Goal: Task Accomplishment & Management: Use online tool/utility

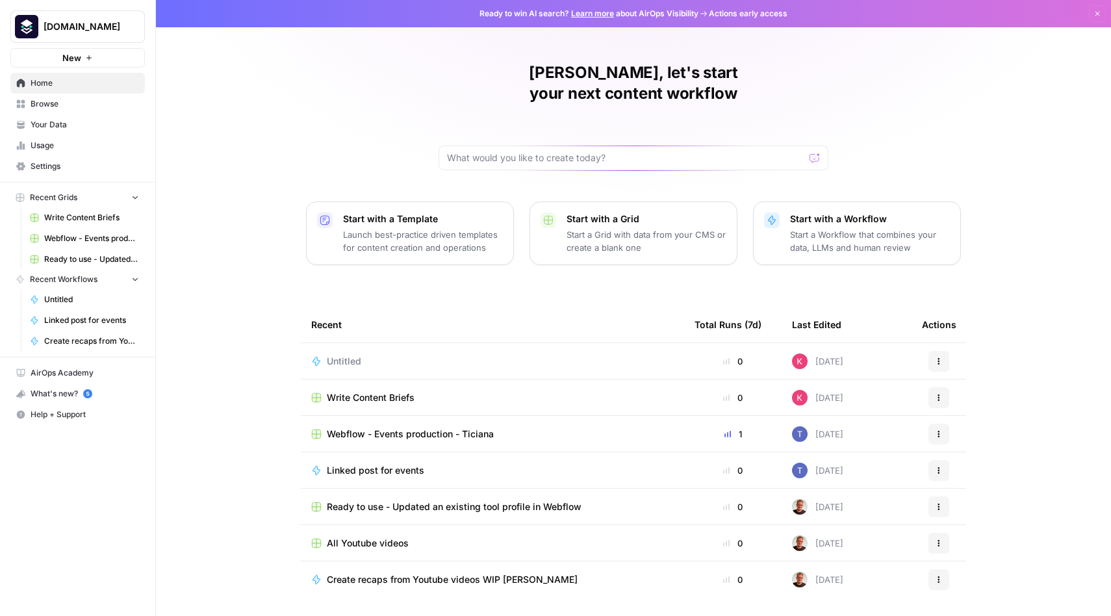
click at [404, 428] on span "Webflow - Events production - Ticiana" at bounding box center [410, 434] width 167 height 13
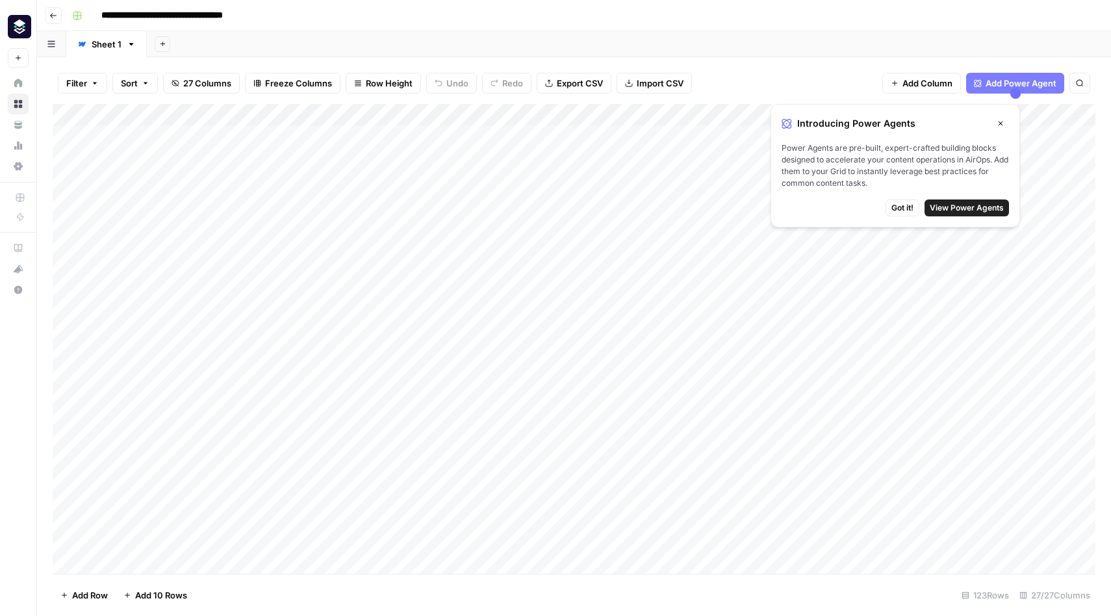
click at [1005, 120] on button "Close" at bounding box center [1000, 123] width 17 height 17
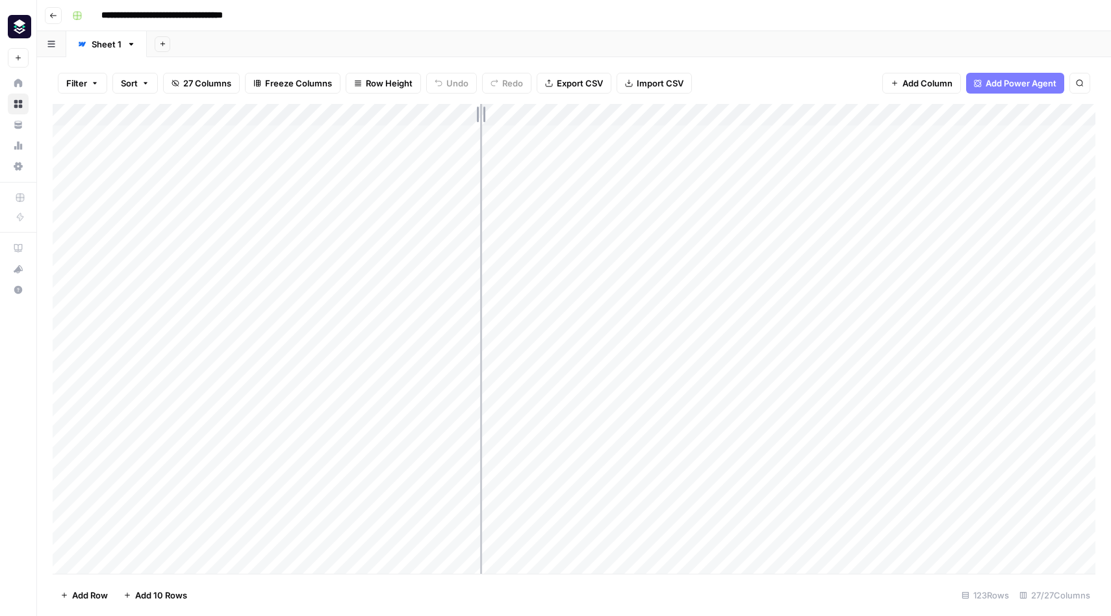
drag, startPoint x: 450, startPoint y: 117, endPoint x: 480, endPoint y: 122, distance: 30.2
click at [480, 122] on div "Add Column" at bounding box center [574, 339] width 1043 height 470
drag, startPoint x: 682, startPoint y: 113, endPoint x: 763, endPoint y: 114, distance: 81.2
click at [763, 114] on div "Add Column" at bounding box center [574, 339] width 1043 height 470
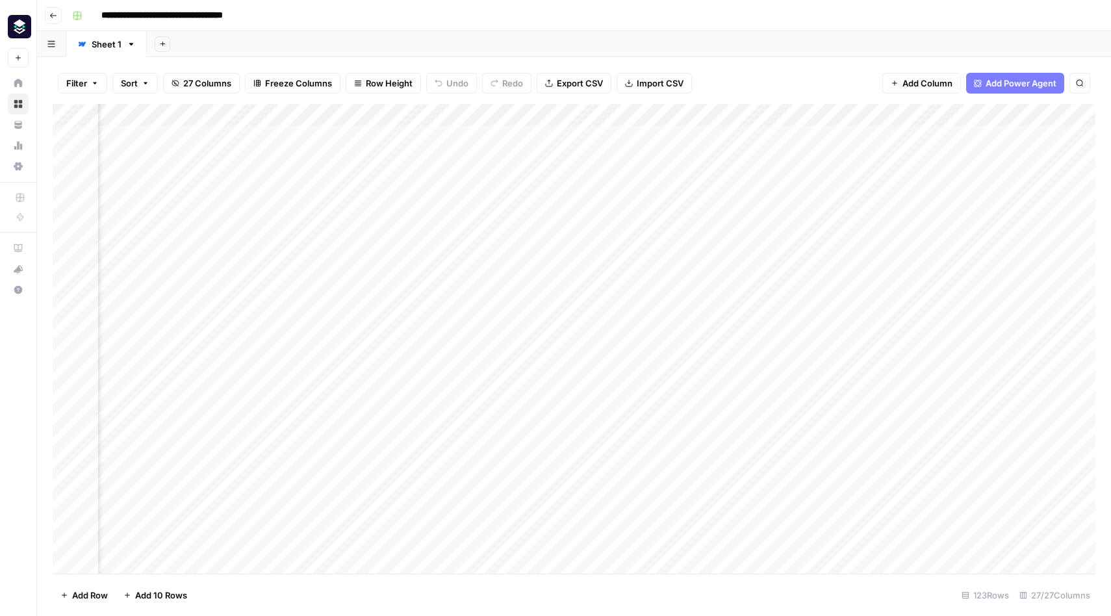
scroll to position [0, 0]
drag, startPoint x: 335, startPoint y: 112, endPoint x: 404, endPoint y: 112, distance: 68.9
click at [404, 112] on div "Add Column" at bounding box center [574, 339] width 1043 height 470
drag, startPoint x: 402, startPoint y: 113, endPoint x: 318, endPoint y: 116, distance: 83.9
click at [318, 116] on div "Add Column" at bounding box center [574, 339] width 1043 height 470
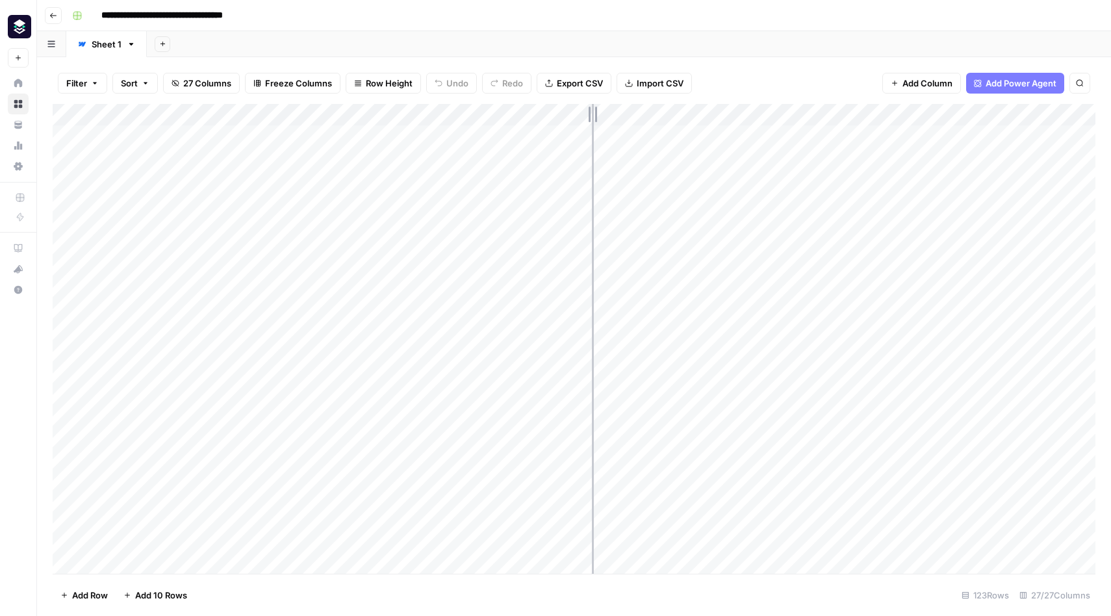
drag, startPoint x: 467, startPoint y: 117, endPoint x: 592, endPoint y: 122, distance: 125.5
click at [592, 122] on div "Add Column" at bounding box center [574, 339] width 1043 height 470
drag, startPoint x: 591, startPoint y: 116, endPoint x: 450, endPoint y: 118, distance: 141.0
click at [450, 118] on div "Add Column" at bounding box center [574, 339] width 1043 height 470
drag, startPoint x: 686, startPoint y: 122, endPoint x: 899, endPoint y: 144, distance: 214.3
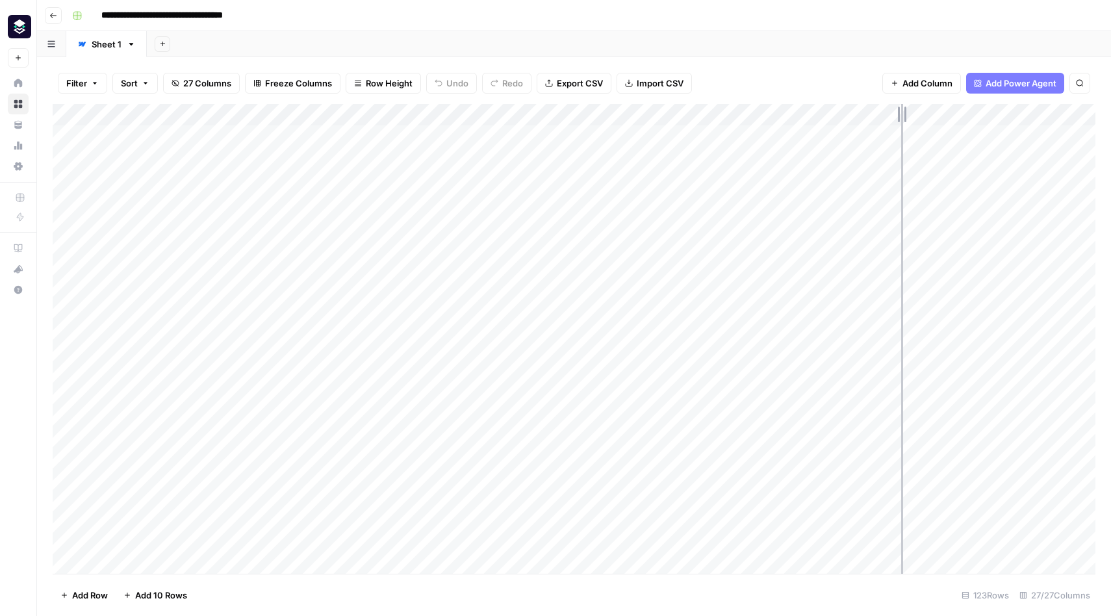
click at [901, 144] on div "Add Column" at bounding box center [574, 339] width 1043 height 470
drag, startPoint x: 901, startPoint y: 122, endPoint x: 707, endPoint y: 129, distance: 194.4
click at [707, 129] on div "Add Column" at bounding box center [574, 339] width 1043 height 470
click at [49, 18] on icon "button" at bounding box center [53, 16] width 8 height 8
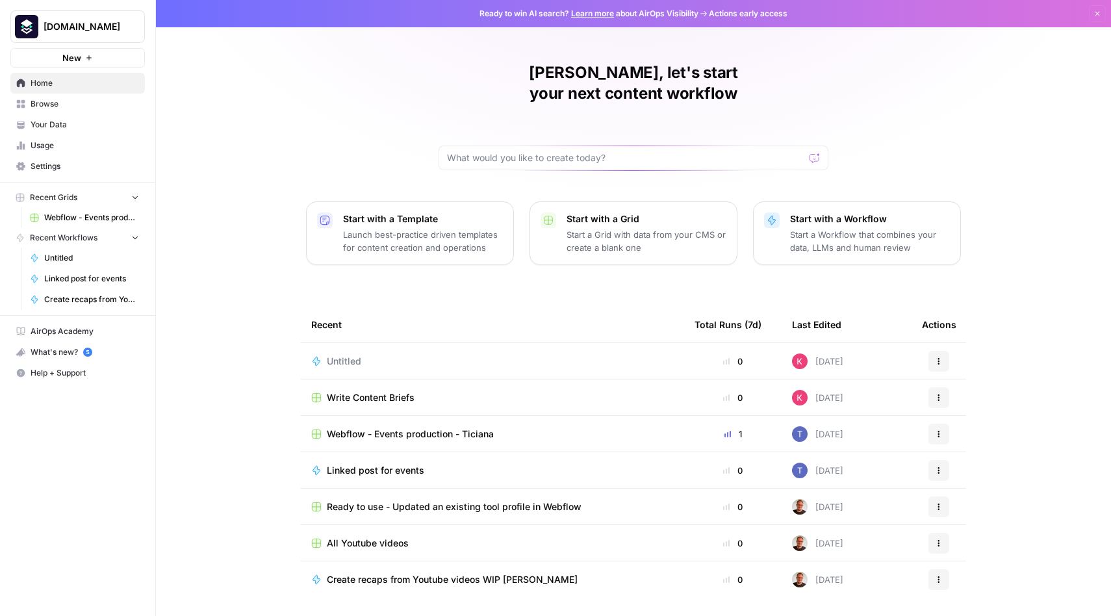
click at [49, 125] on span "Your Data" at bounding box center [85, 125] width 109 height 12
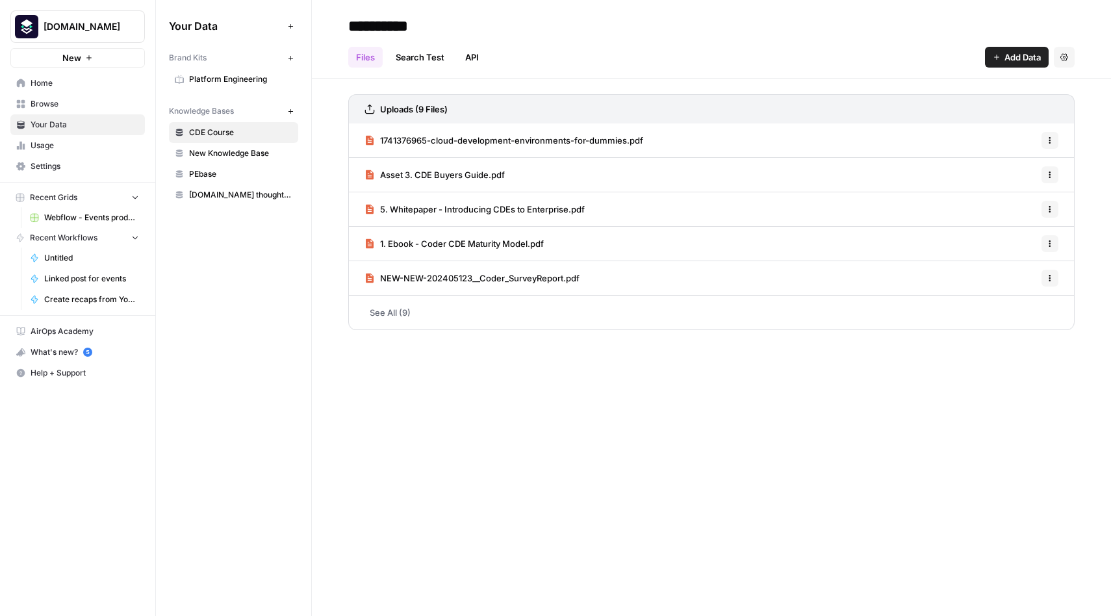
click at [206, 175] on span "PEbase" at bounding box center [240, 174] width 103 height 12
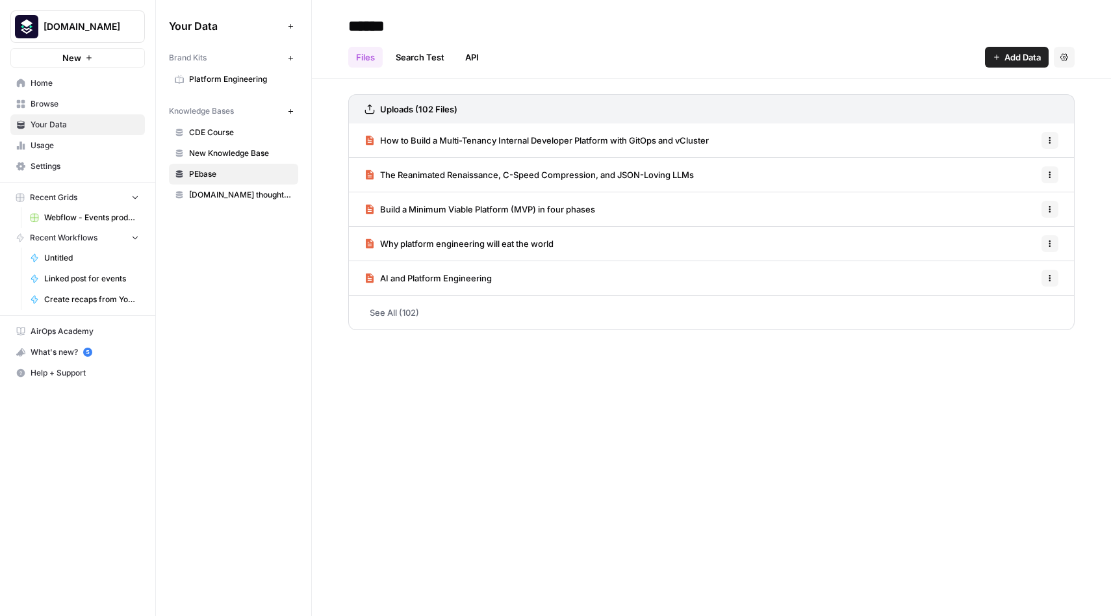
click at [394, 313] on link "See All (102)" at bounding box center [711, 313] width 726 height 34
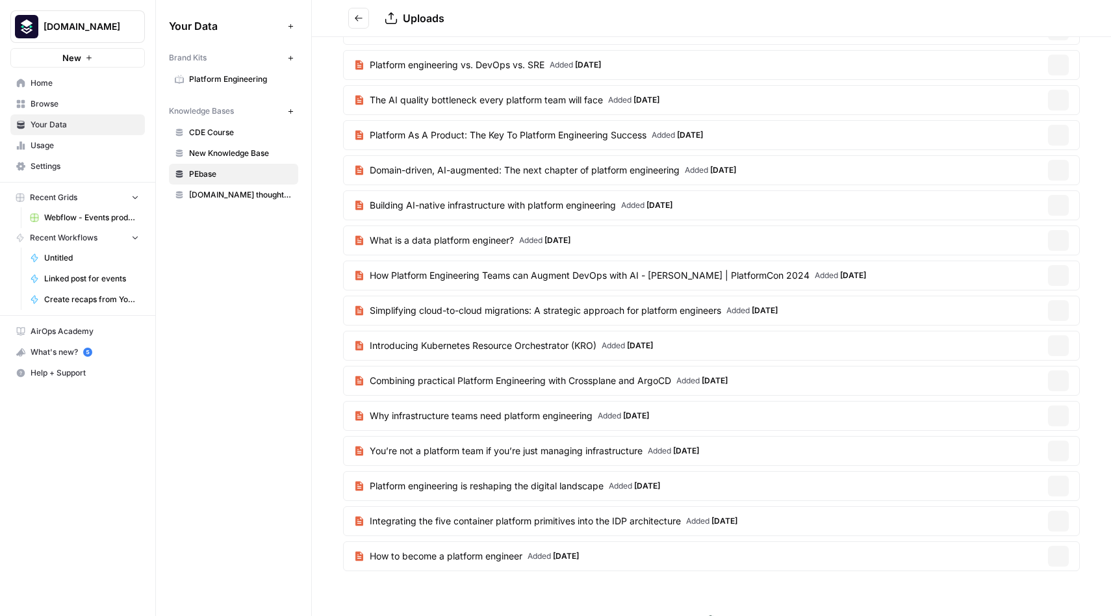
scroll to position [919, 0]
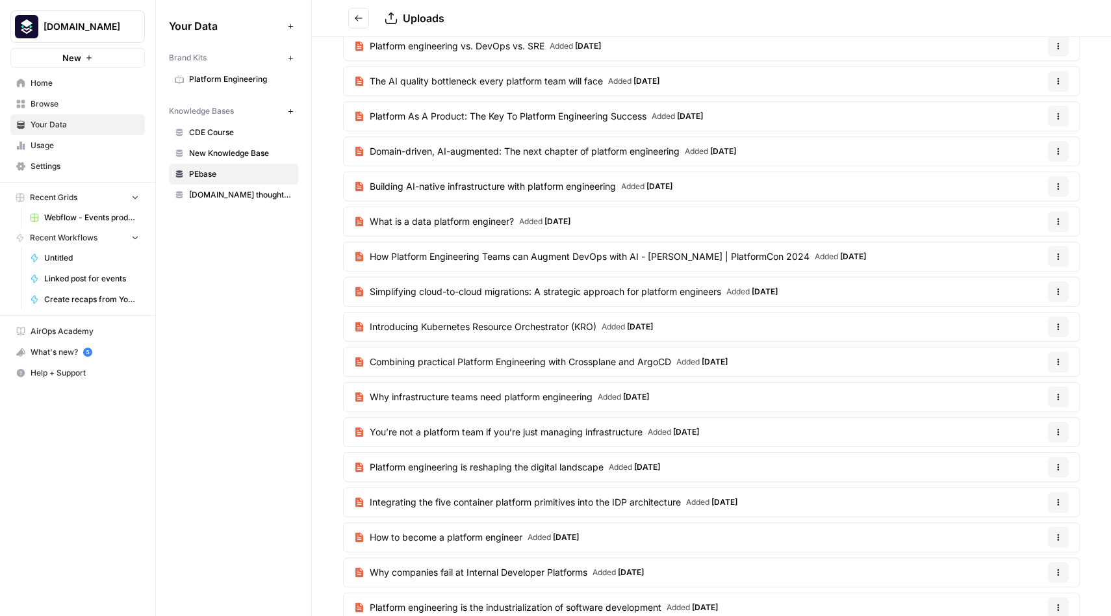
click at [49, 82] on span "Home" at bounding box center [85, 83] width 109 height 12
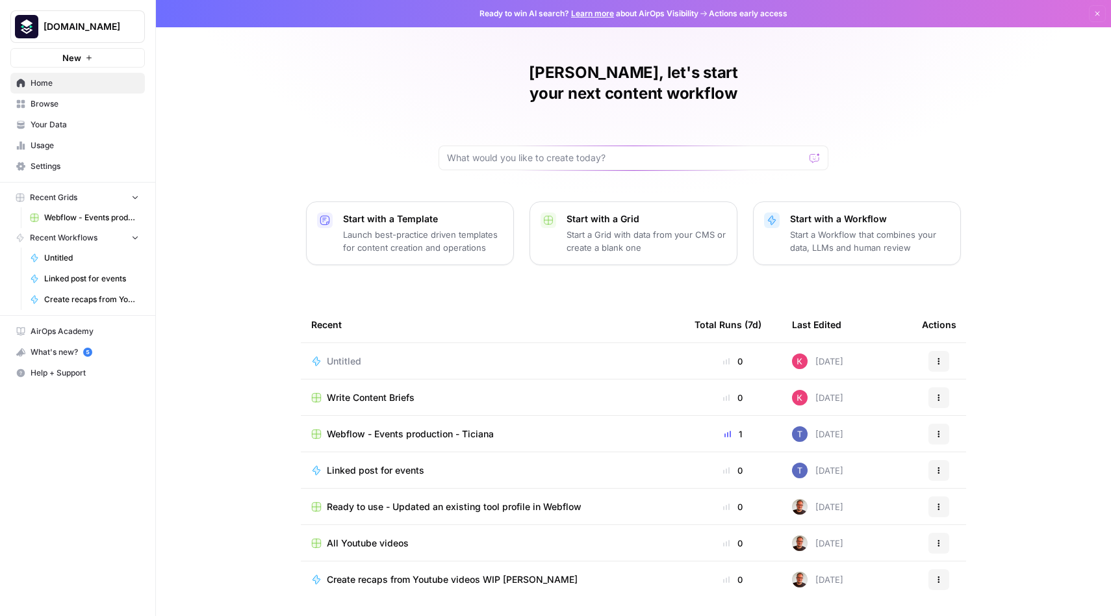
click at [51, 168] on span "Settings" at bounding box center [85, 166] width 109 height 12
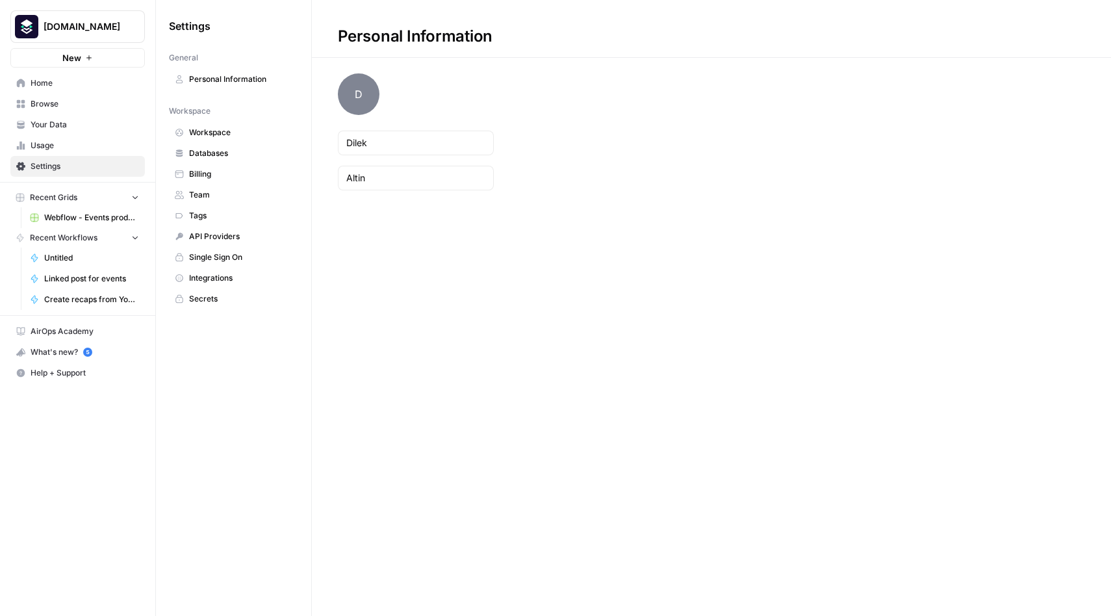
click at [216, 147] on span "Databases" at bounding box center [240, 153] width 103 height 12
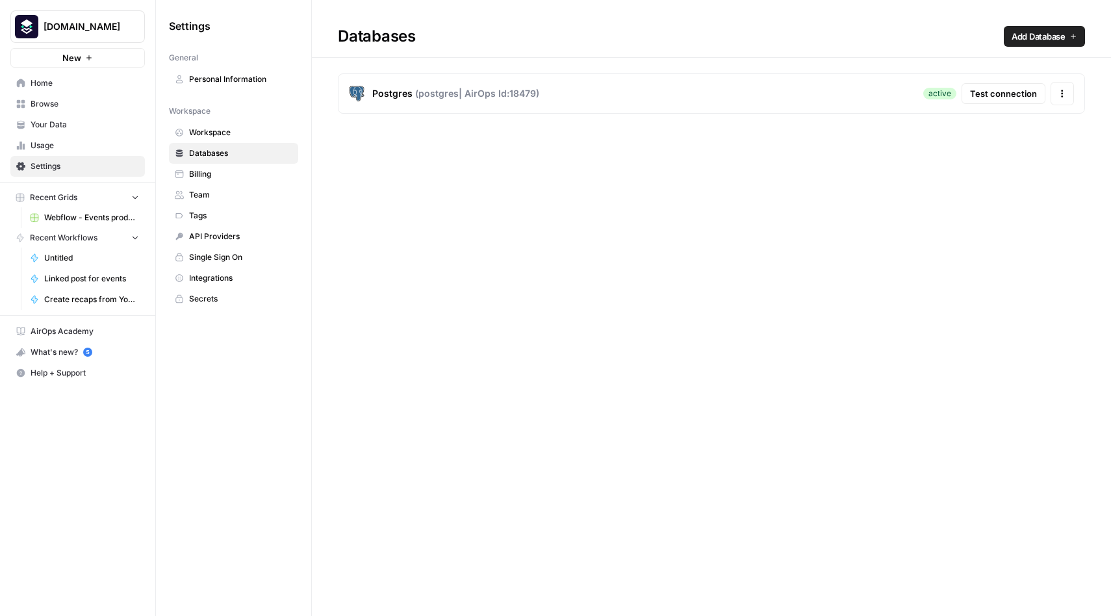
click at [1007, 98] on span "Test connection" at bounding box center [1003, 93] width 67 height 13
click at [1063, 96] on icon "button" at bounding box center [1062, 93] width 9 height 9
click at [930, 223] on div "Databases Add Database Postgres ( postgres | AirOps Id: 18479 ) active Test con…" at bounding box center [711, 308] width 799 height 616
click at [66, 281] on span "Linked post for events" at bounding box center [91, 279] width 95 height 12
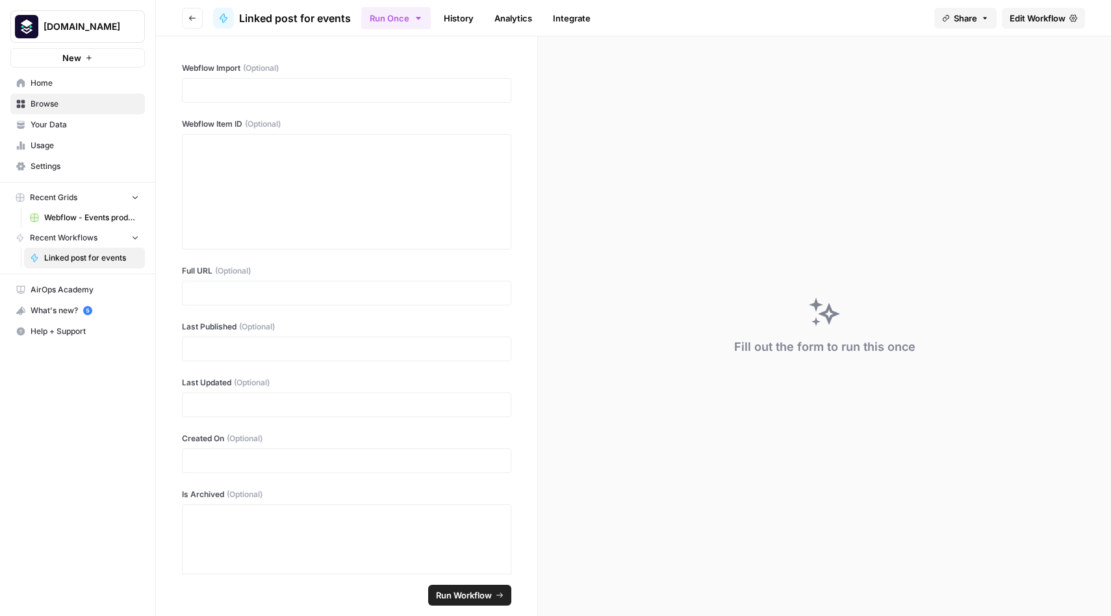
click at [65, 216] on span "Webflow - Events production - Ticiana" at bounding box center [91, 218] width 95 height 12
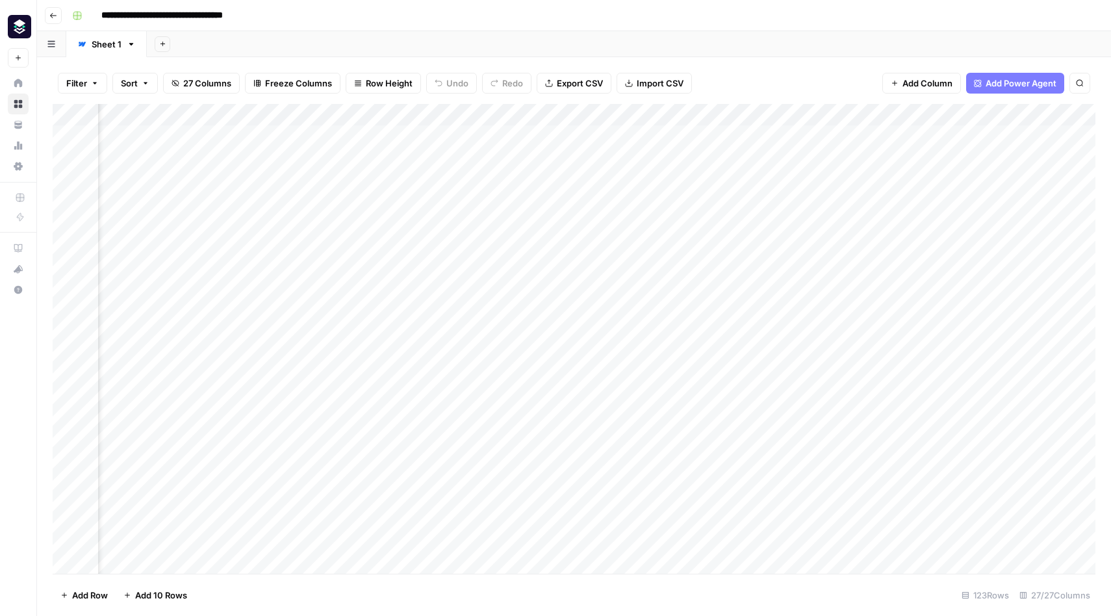
scroll to position [0, 1846]
click at [665, 159] on div "Add Column" at bounding box center [574, 339] width 1043 height 470
click at [661, 336] on div "Add Column" at bounding box center [574, 339] width 1043 height 470
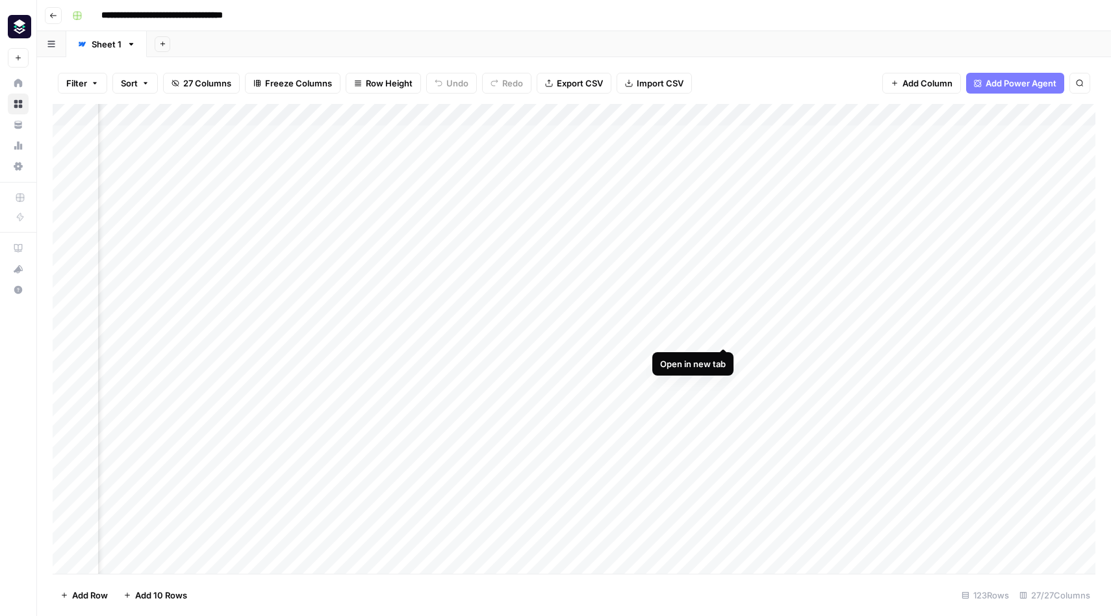
click at [721, 333] on div "Add Column" at bounding box center [574, 339] width 1043 height 470
click at [723, 445] on div "Add Column" at bounding box center [574, 339] width 1043 height 470
drag, startPoint x: 619, startPoint y: 116, endPoint x: 899, endPoint y: 127, distance: 280.9
click at [899, 127] on div "Add Column" at bounding box center [574, 339] width 1043 height 470
click at [648, 179] on div "Add Column" at bounding box center [574, 339] width 1043 height 470
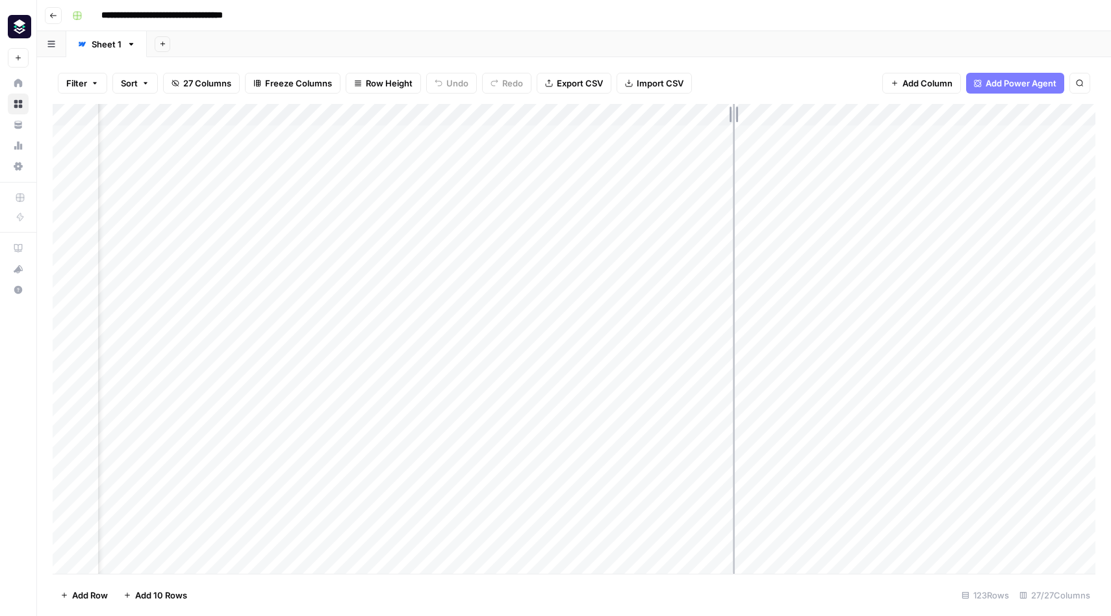
drag, startPoint x: 501, startPoint y: 110, endPoint x: 733, endPoint y: 116, distance: 232.0
click at [733, 116] on div "Add Column" at bounding box center [574, 339] width 1043 height 470
click at [502, 151] on div "Add Column" at bounding box center [574, 339] width 1043 height 470
drag, startPoint x: 380, startPoint y: 115, endPoint x: 506, endPoint y: 115, distance: 125.4
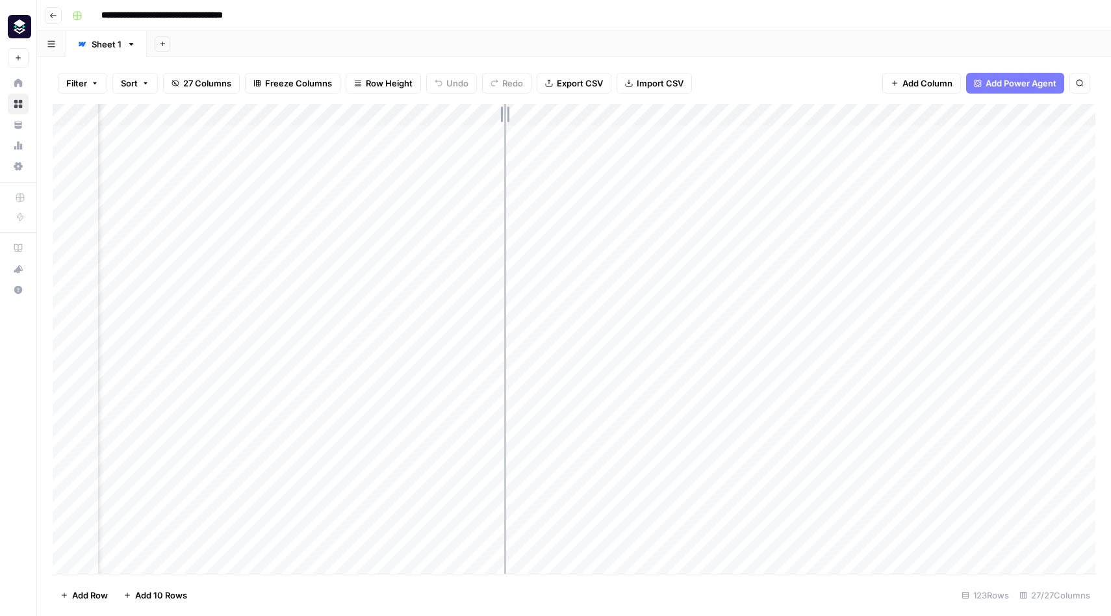
click at [506, 115] on div "Add Column" at bounding box center [574, 339] width 1043 height 470
drag, startPoint x: 456, startPoint y: 118, endPoint x: 292, endPoint y: 120, distance: 164.4
click at [292, 120] on div "Add Column" at bounding box center [574, 339] width 1043 height 470
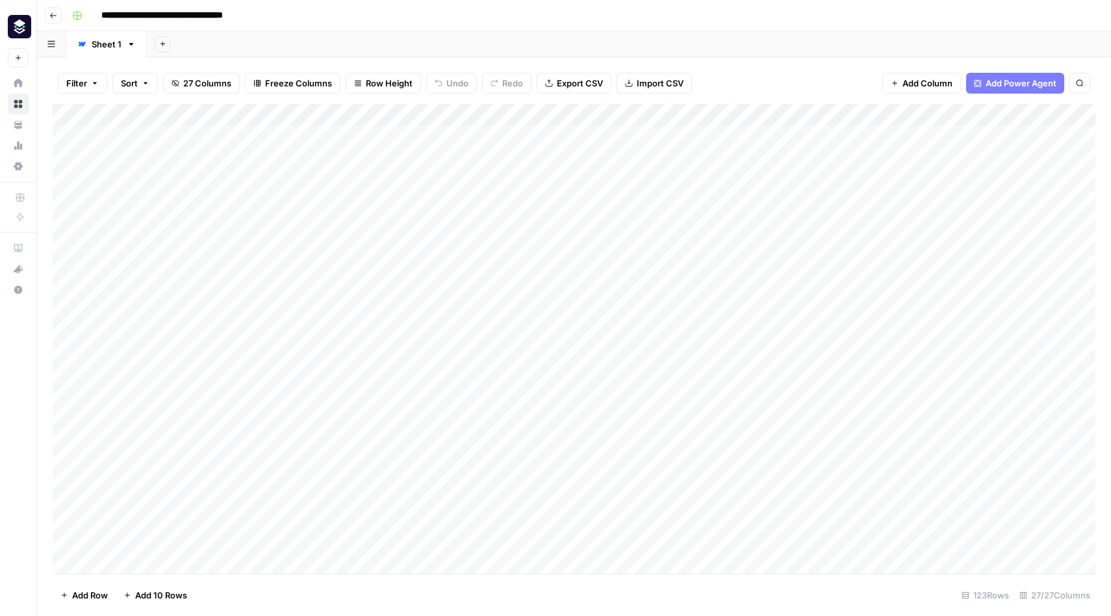
click at [189, 116] on div "Add Column" at bounding box center [574, 339] width 1043 height 470
click at [331, 10] on div "**********" at bounding box center [582, 15] width 1031 height 21
click at [310, 17] on div "**********" at bounding box center [582, 15] width 1031 height 21
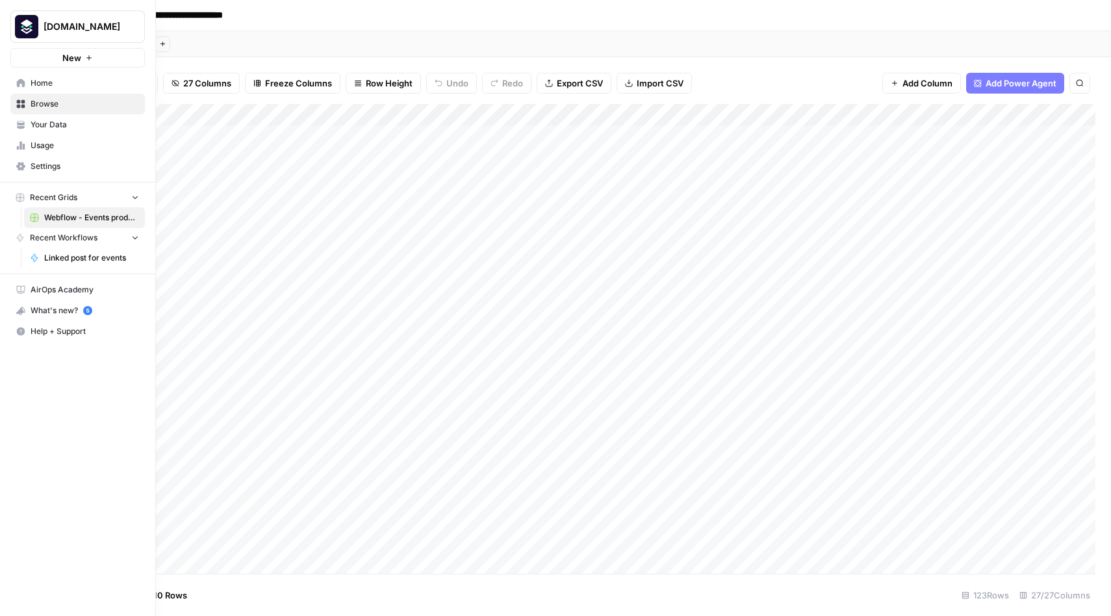
click at [55, 79] on span "Home" at bounding box center [85, 83] width 109 height 12
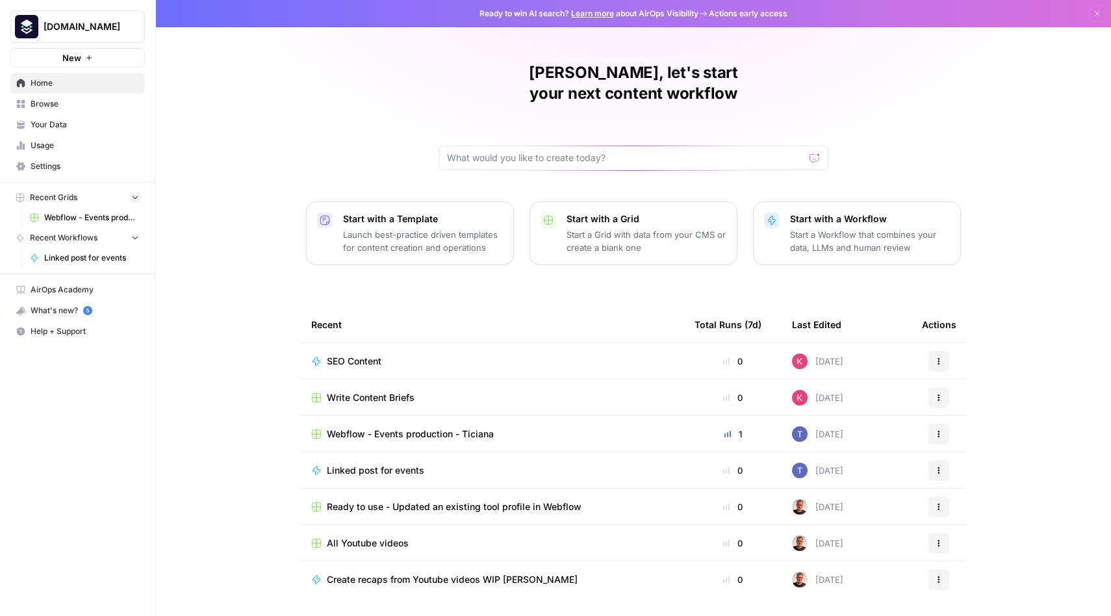
click at [301, 113] on div "Dilek, let's start your next content workflow Start with a Template Launch best…" at bounding box center [633, 309] width 955 height 619
click at [396, 500] on span "Ready to use - Updated an existing tool profile in Webflow" at bounding box center [454, 506] width 255 height 13
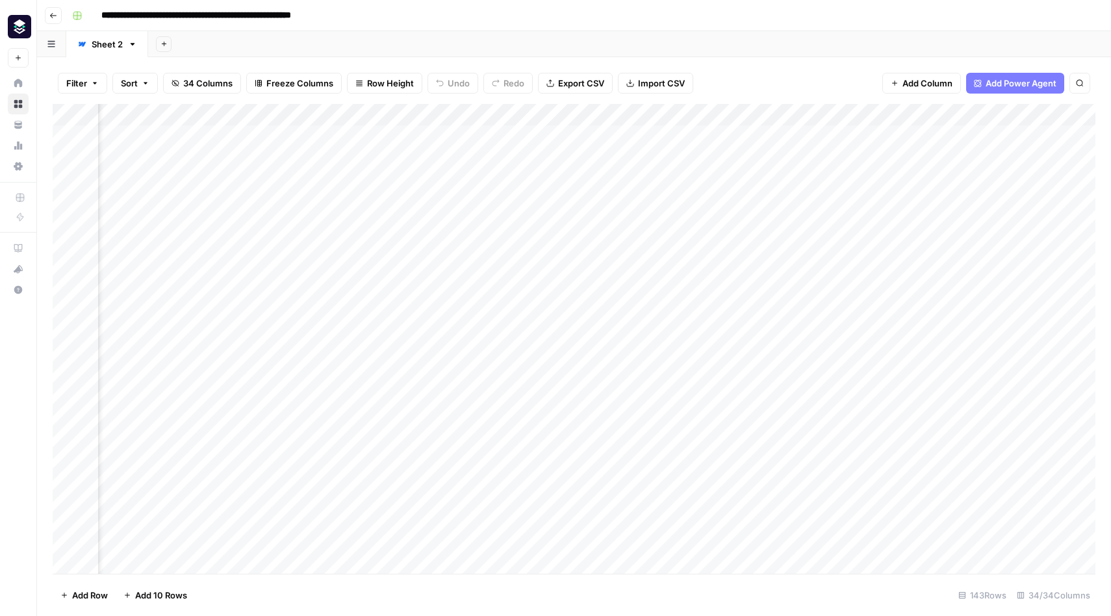
scroll to position [0, 532]
drag, startPoint x: 485, startPoint y: 116, endPoint x: 660, endPoint y: 116, distance: 174.1
click at [660, 116] on div "Add Column" at bounding box center [574, 339] width 1043 height 470
drag, startPoint x: 661, startPoint y: 114, endPoint x: 474, endPoint y: 118, distance: 187.2
click at [474, 118] on div "Add Column" at bounding box center [574, 339] width 1043 height 470
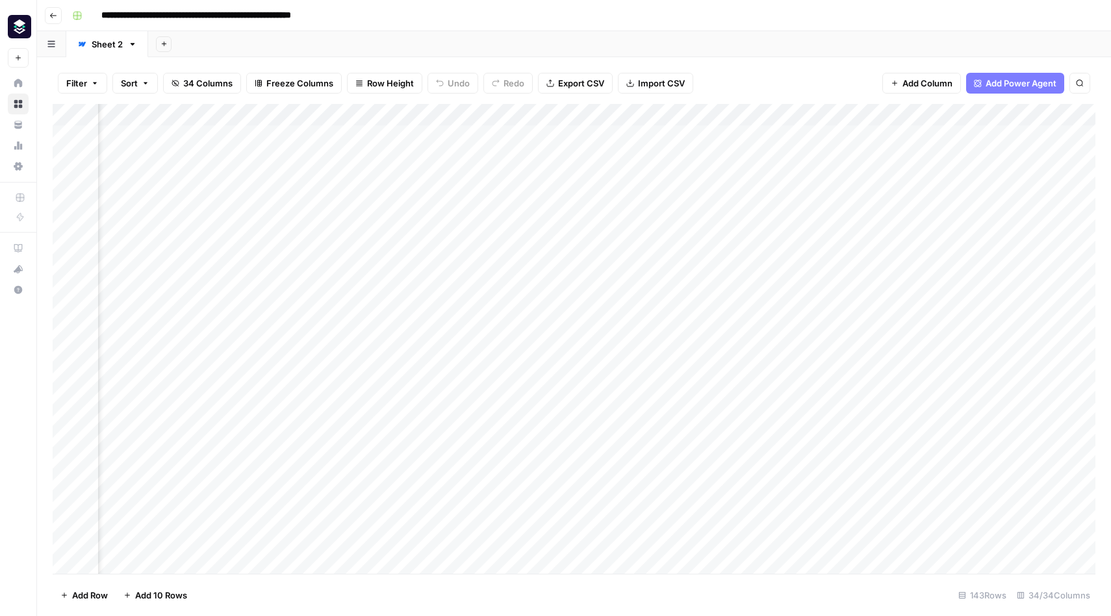
scroll to position [0, 1313]
drag, startPoint x: 396, startPoint y: 114, endPoint x: 671, endPoint y: 114, distance: 274.2
click at [671, 114] on div "Add Column" at bounding box center [574, 339] width 1043 height 470
click at [762, 114] on div "Add Column" at bounding box center [574, 339] width 1043 height 470
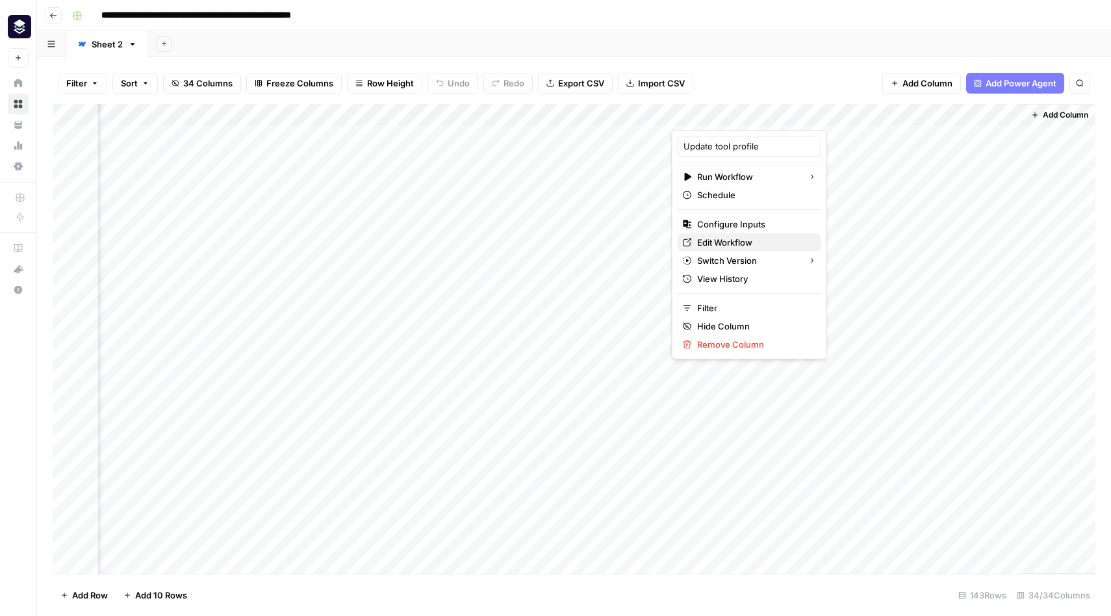
click at [733, 240] on span "Edit Workflow" at bounding box center [754, 242] width 114 height 13
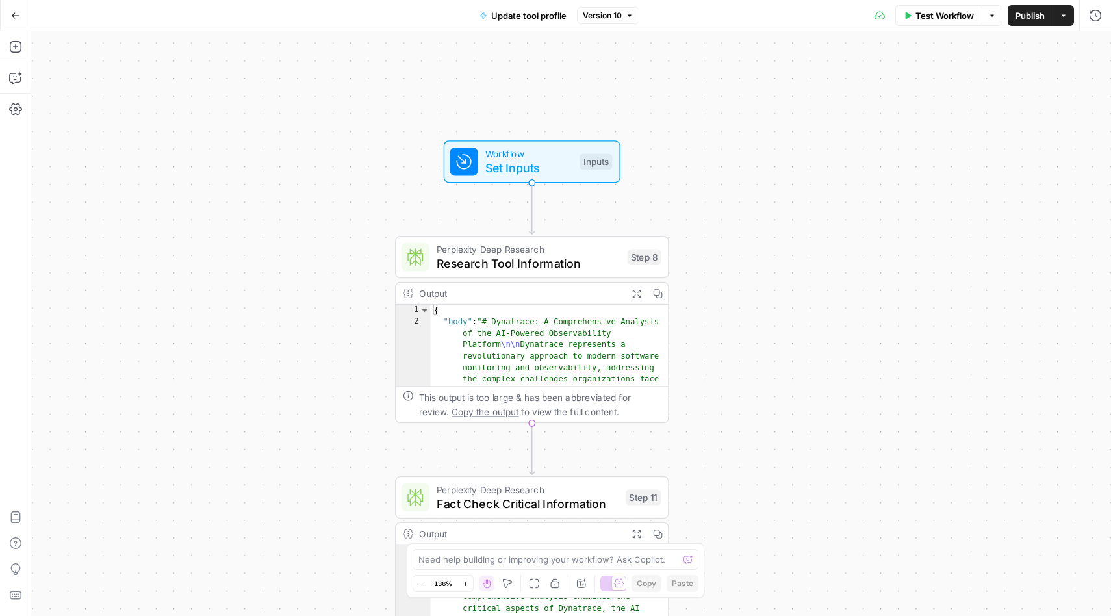
click at [765, 248] on div "Workflow Set Inputs Inputs Perplexity Deep Research Research Tool Information S…" at bounding box center [571, 323] width 1080 height 585
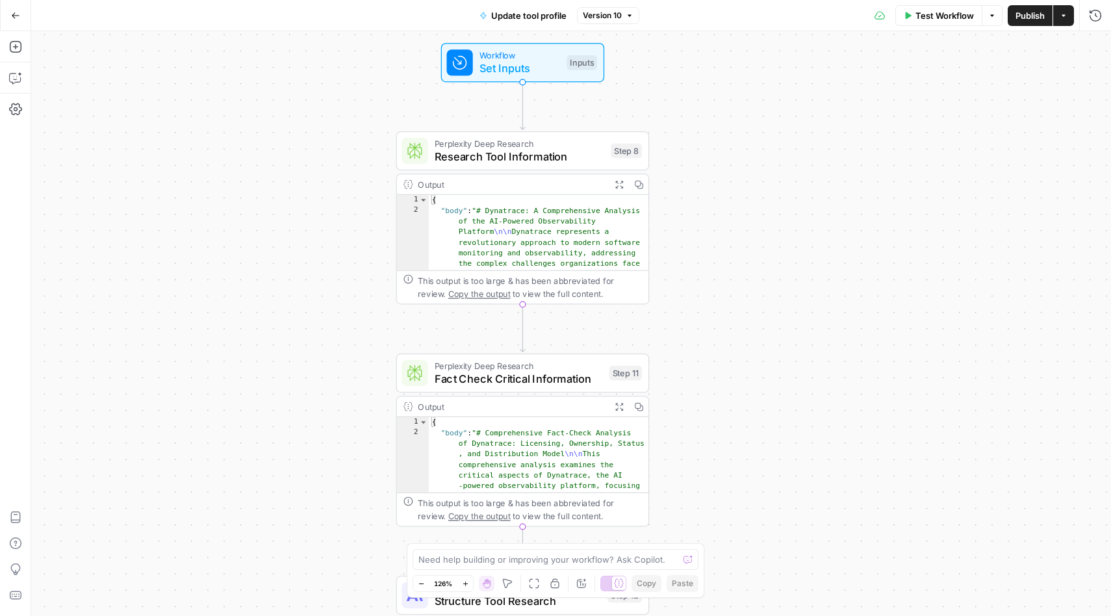
type textarea "**********"
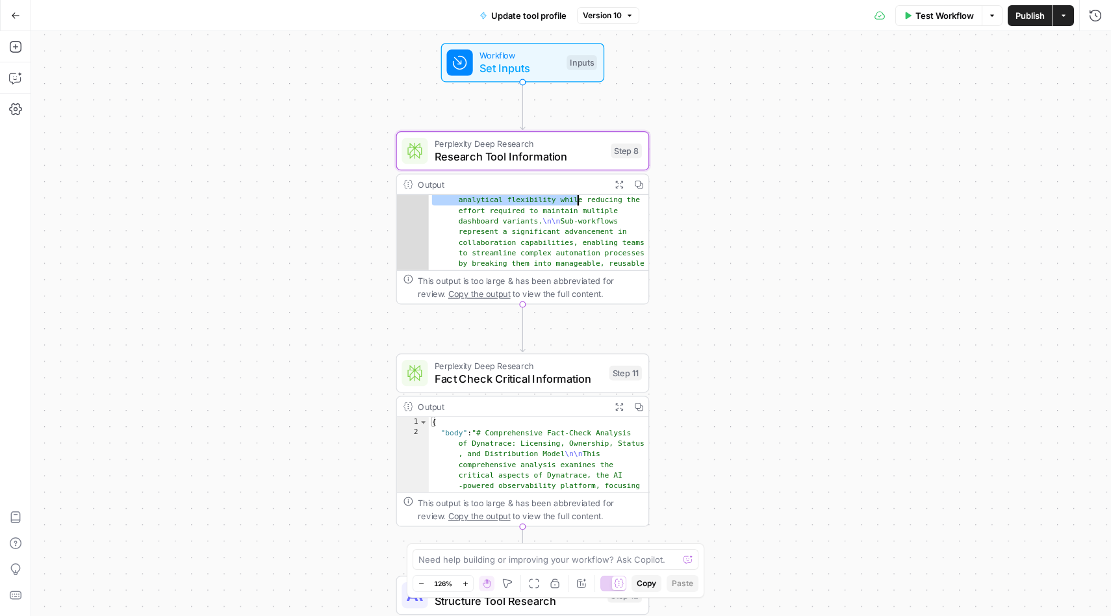
scroll to position [5685, 0]
drag, startPoint x: 501, startPoint y: 224, endPoint x: 547, endPoint y: 184, distance: 61.2
click at [547, 184] on div "**********" at bounding box center [522, 238] width 253 height 131
click at [712, 198] on div "Workflow Set Inputs Inputs Perplexity Deep Research Research Tool Information S…" at bounding box center [571, 323] width 1080 height 585
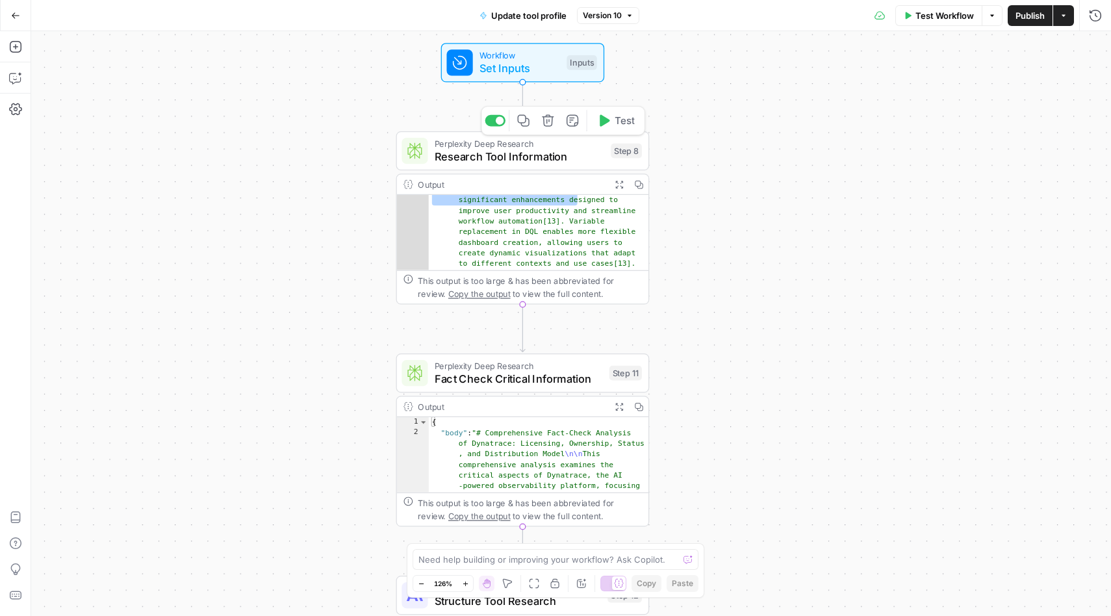
click at [554, 146] on span "Perplexity Deep Research" at bounding box center [520, 143] width 170 height 13
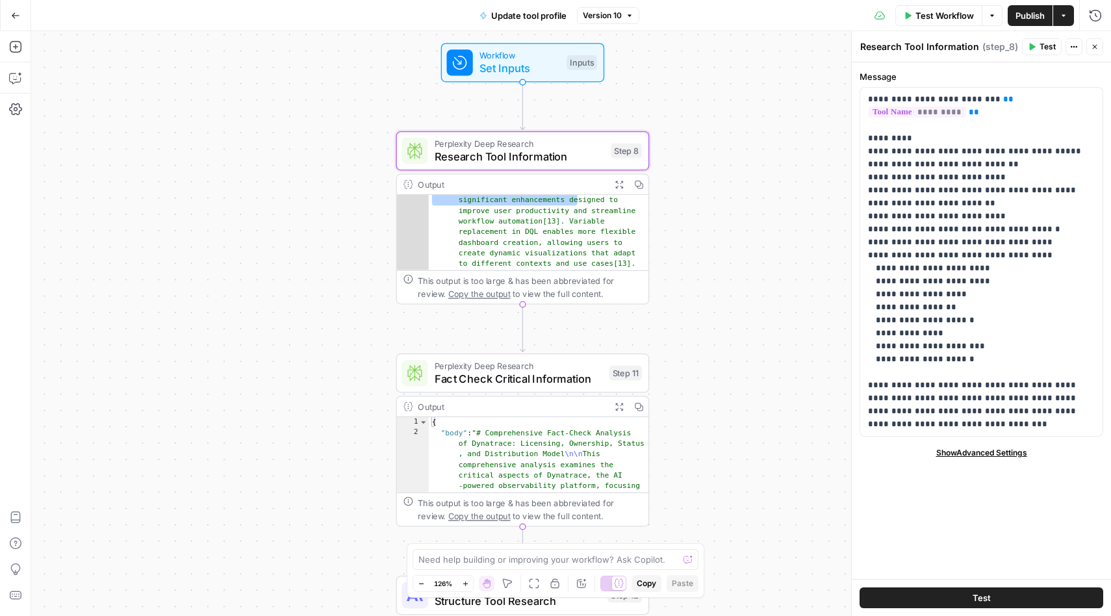
click at [972, 450] on span "Show Advanced Settings" at bounding box center [981, 453] width 91 height 12
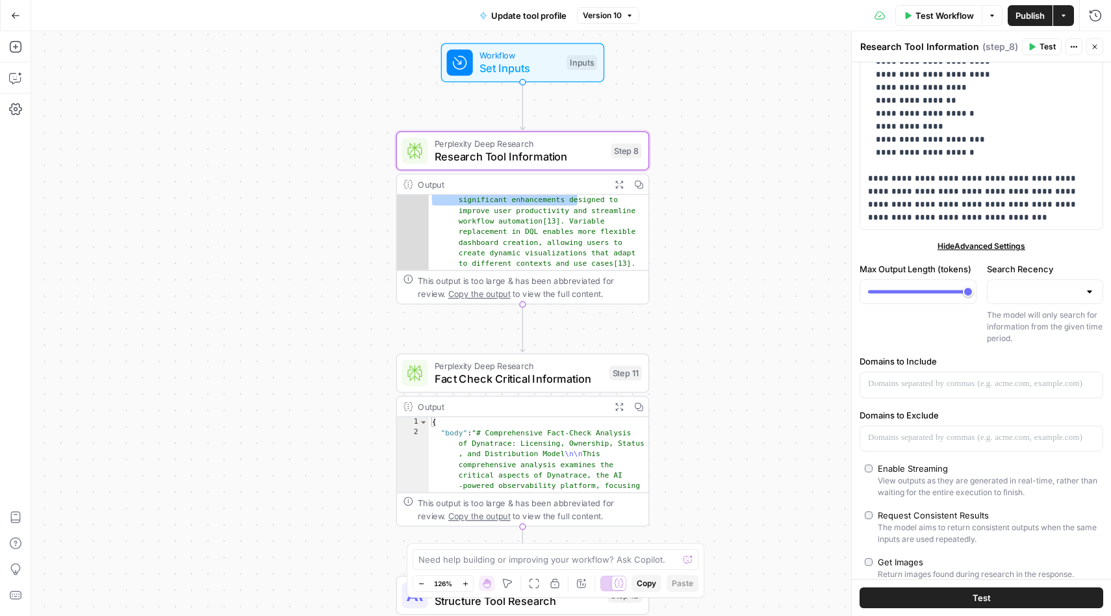
scroll to position [138, 0]
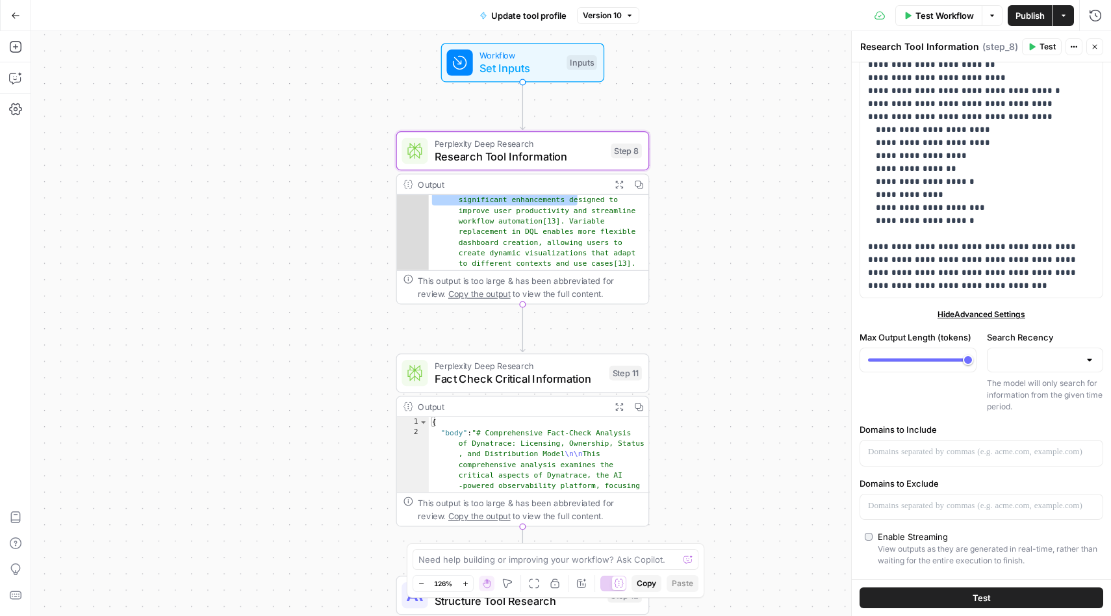
click at [802, 188] on div "Workflow Set Inputs Inputs Perplexity Deep Research Research Tool Information S…" at bounding box center [571, 323] width 1080 height 585
click at [1096, 49] on icon "button" at bounding box center [1095, 47] width 8 height 8
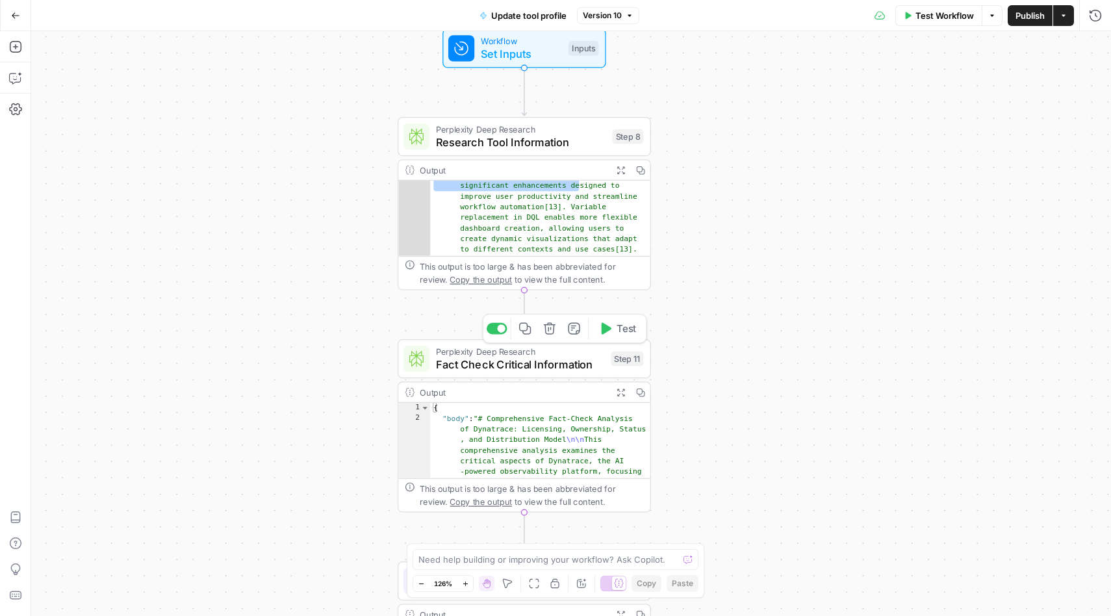
click at [522, 353] on span "Perplexity Deep Research" at bounding box center [520, 351] width 168 height 13
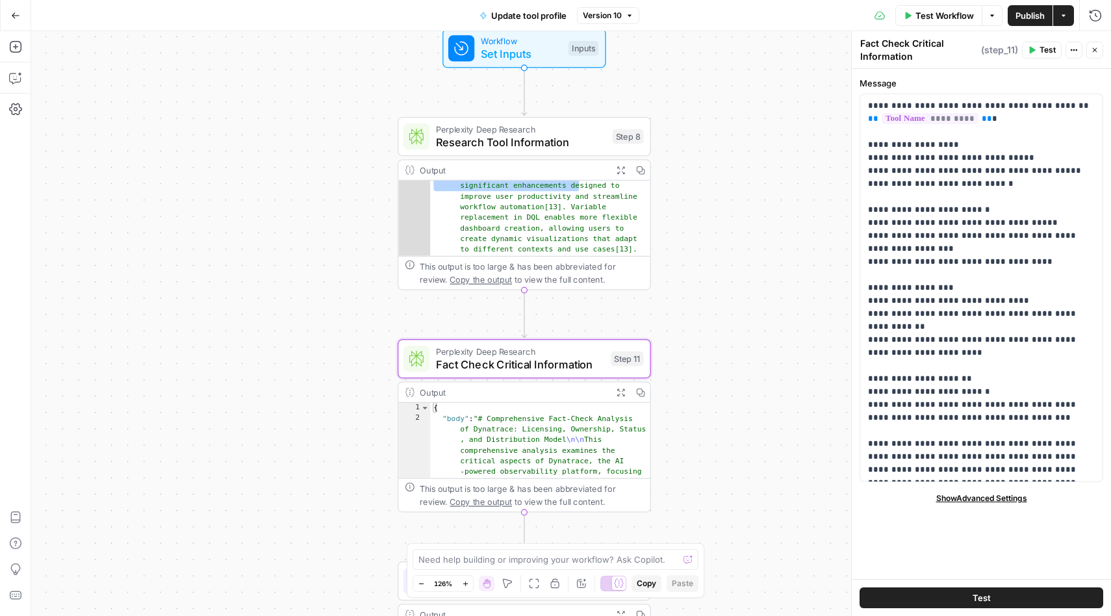
click at [801, 238] on div "Workflow Set Inputs Inputs Perplexity Deep Research Research Tool Information S…" at bounding box center [571, 323] width 1080 height 585
click at [1093, 51] on icon "button" at bounding box center [1095, 50] width 8 height 8
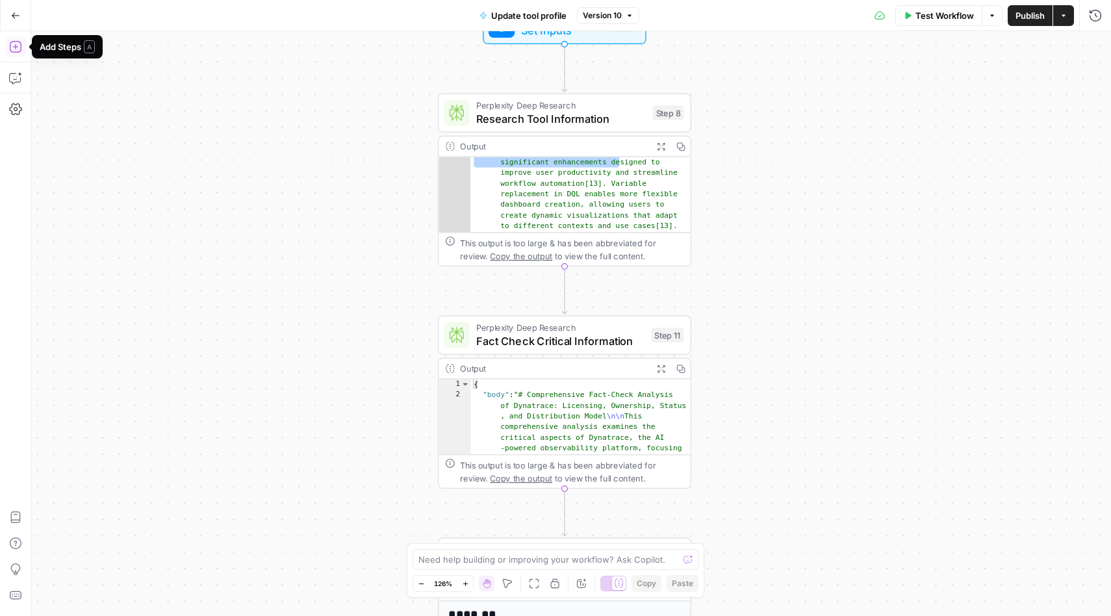
click at [17, 49] on icon "button" at bounding box center [15, 46] width 13 height 13
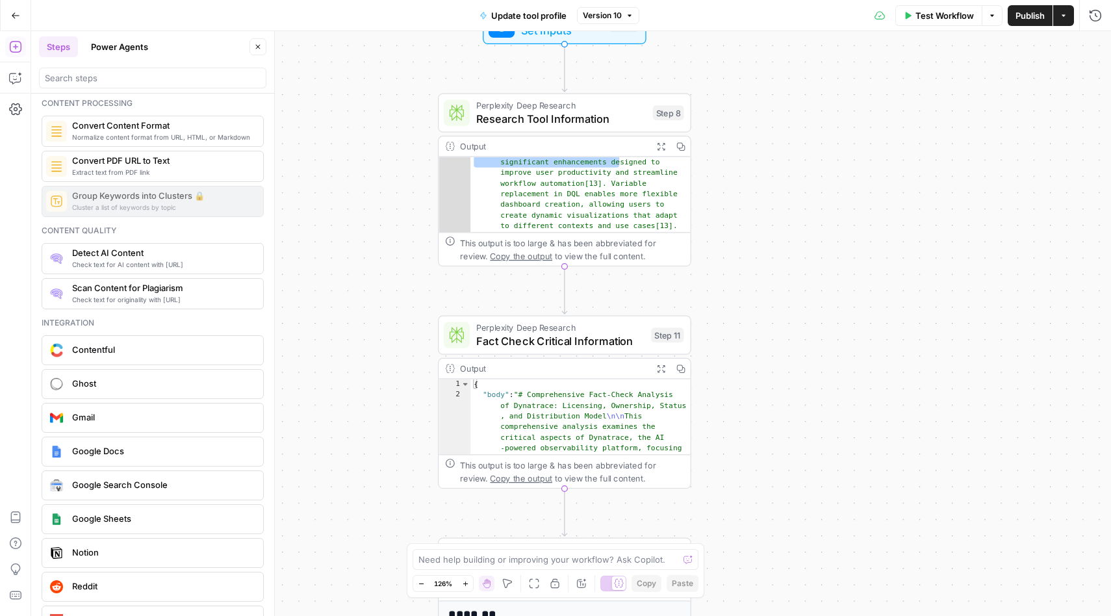
scroll to position [2079, 0]
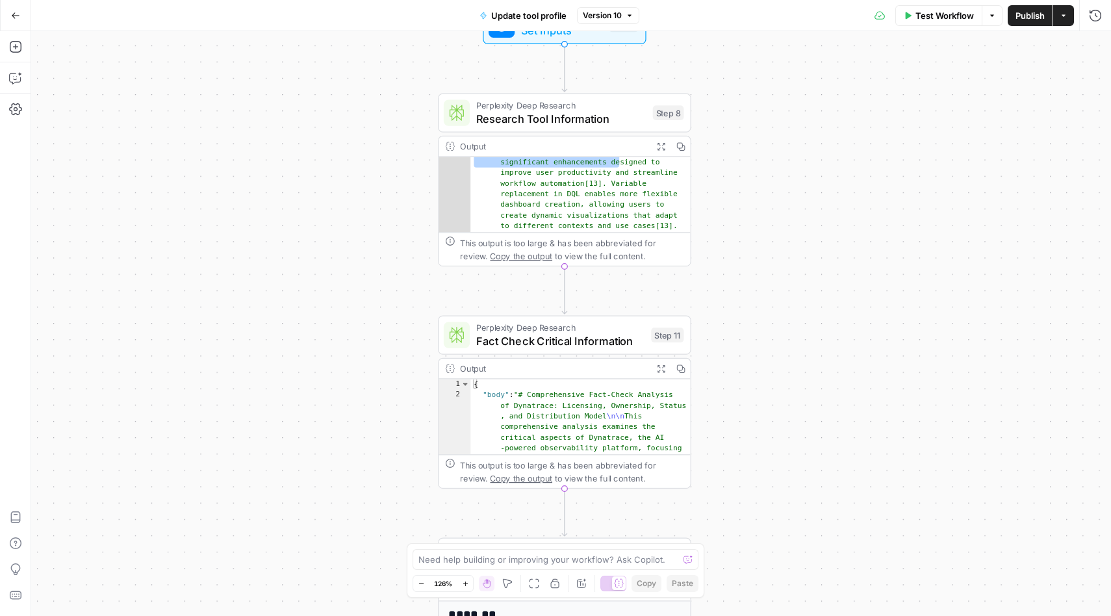
click at [17, 18] on icon "button" at bounding box center [15, 15] width 9 height 9
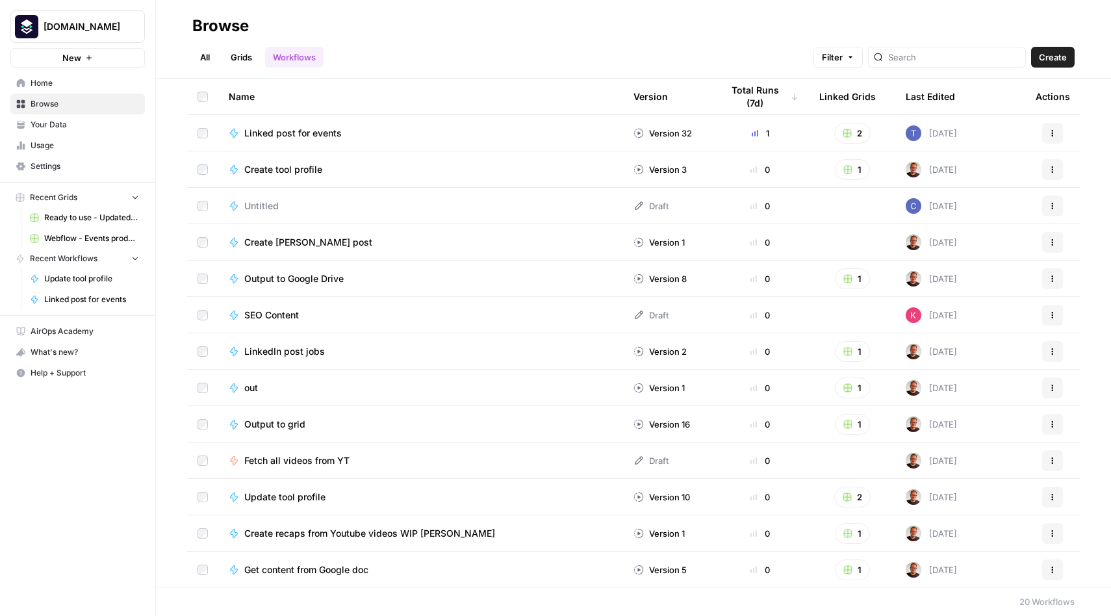
click at [273, 316] on span "SEO Content" at bounding box center [271, 315] width 55 height 13
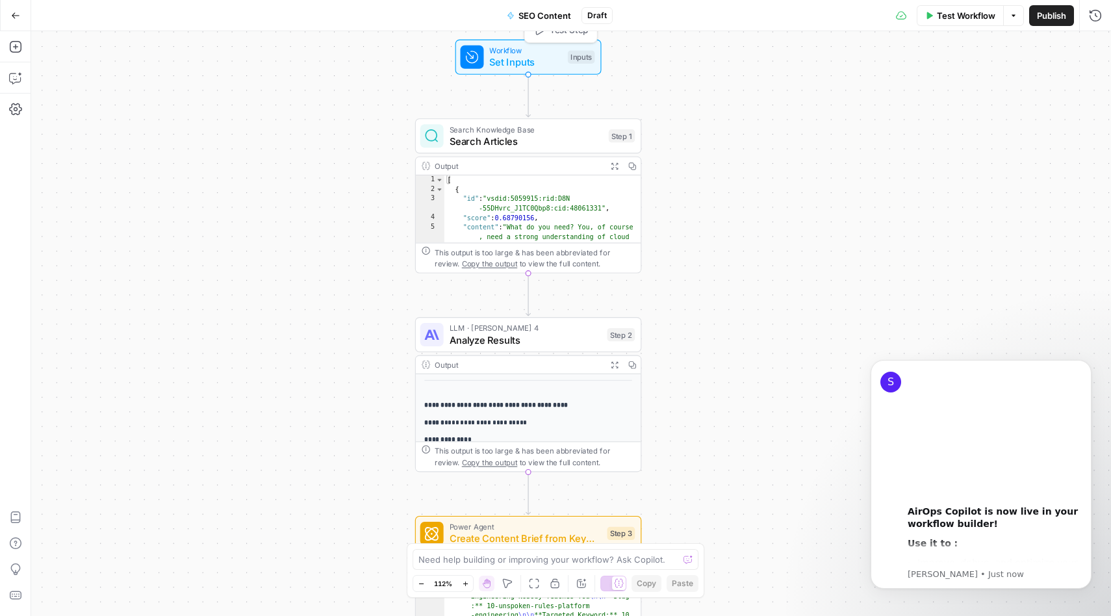
click at [505, 58] on span "Set Inputs" at bounding box center [525, 62] width 72 height 14
click at [264, 146] on div "Workflow Set Inputs Inputs Search Knowledge Base Search Articles Step 1 Output …" at bounding box center [571, 323] width 1080 height 585
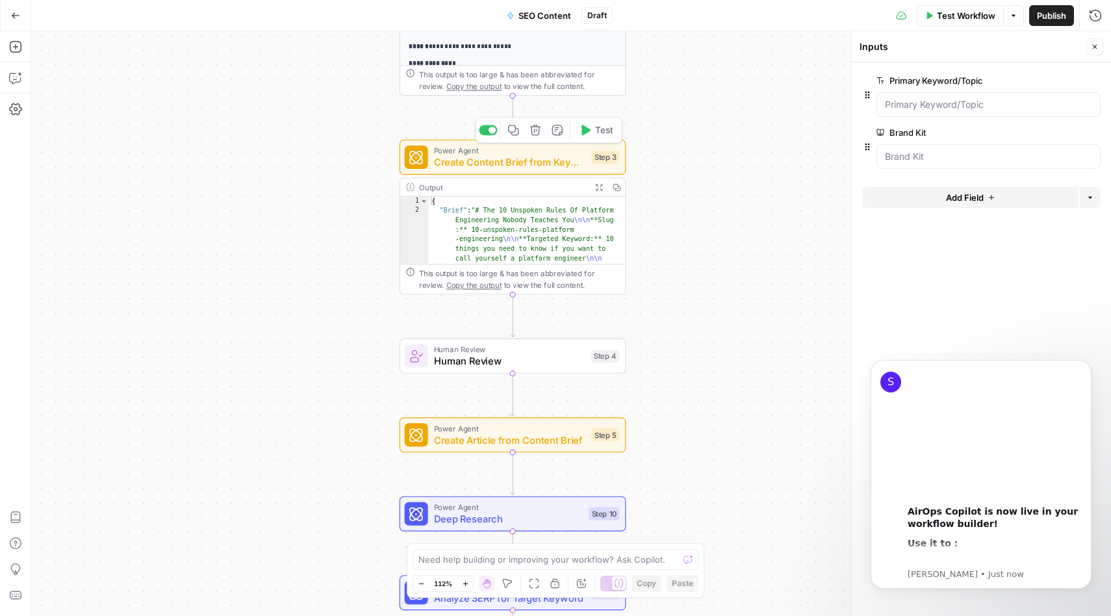
click at [473, 160] on span "Create Content Brief from Keyword" at bounding box center [510, 162] width 152 height 14
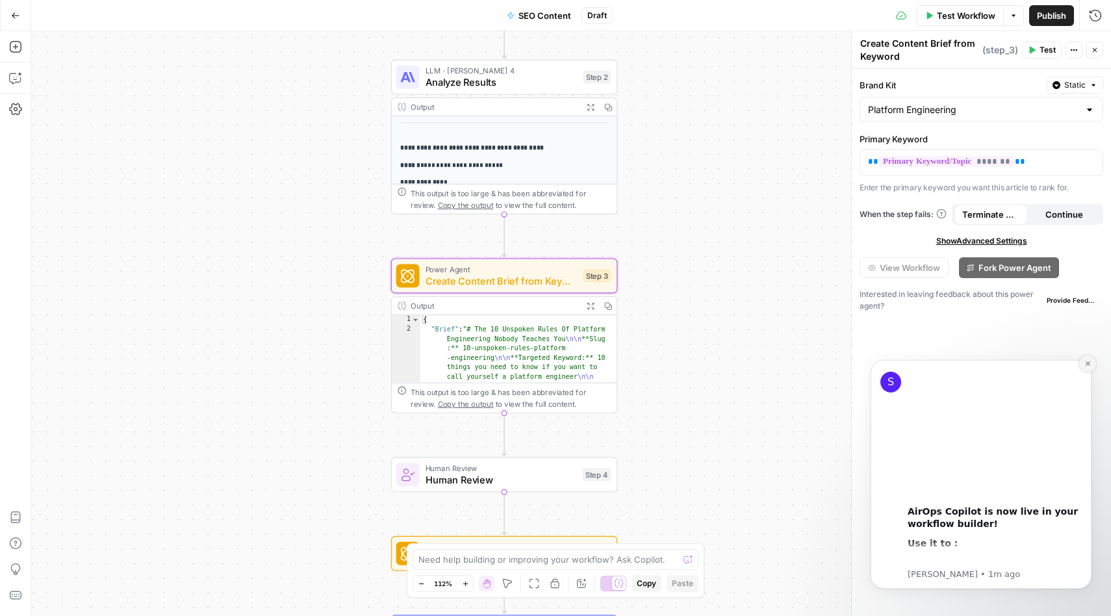
click at [1088, 363] on icon "Dismiss notification" at bounding box center [1087, 363] width 7 height 7
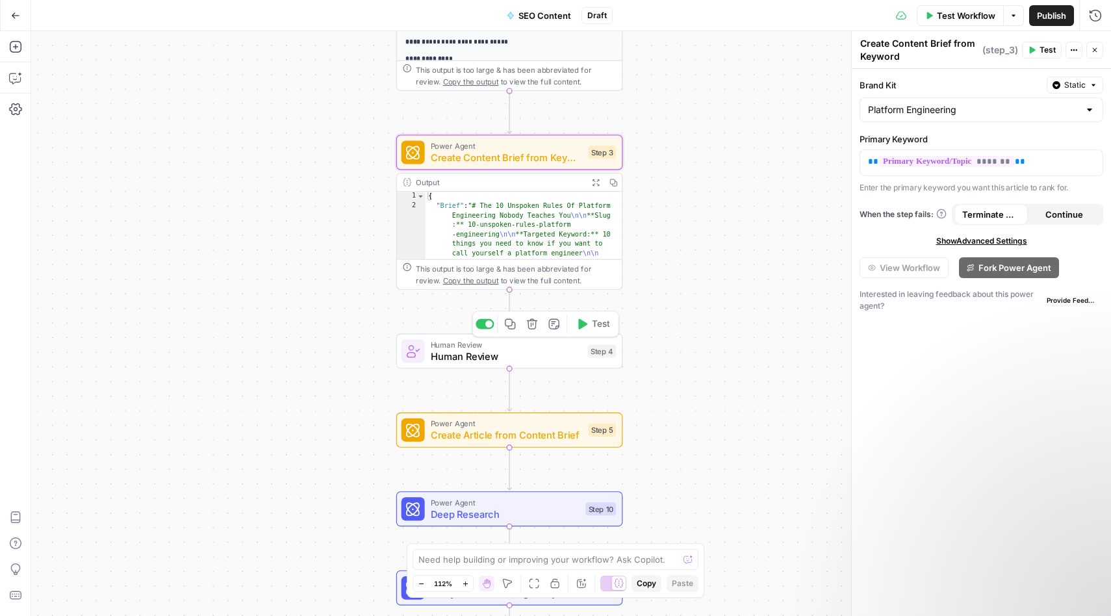
click at [500, 350] on span "Human Review" at bounding box center [506, 356] width 151 height 14
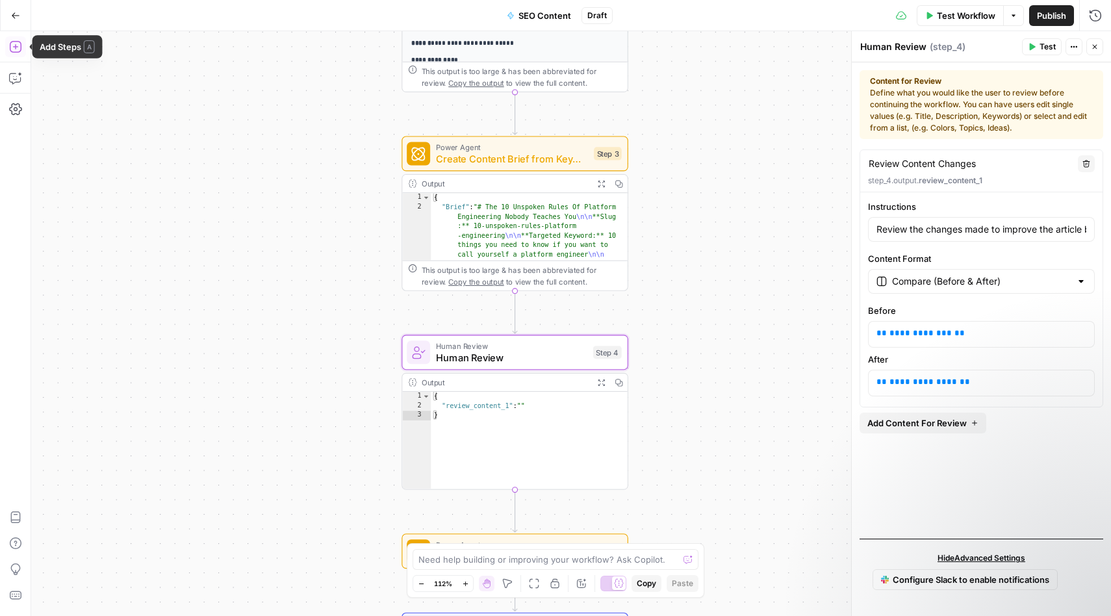
click at [15, 49] on icon "button" at bounding box center [15, 46] width 13 height 13
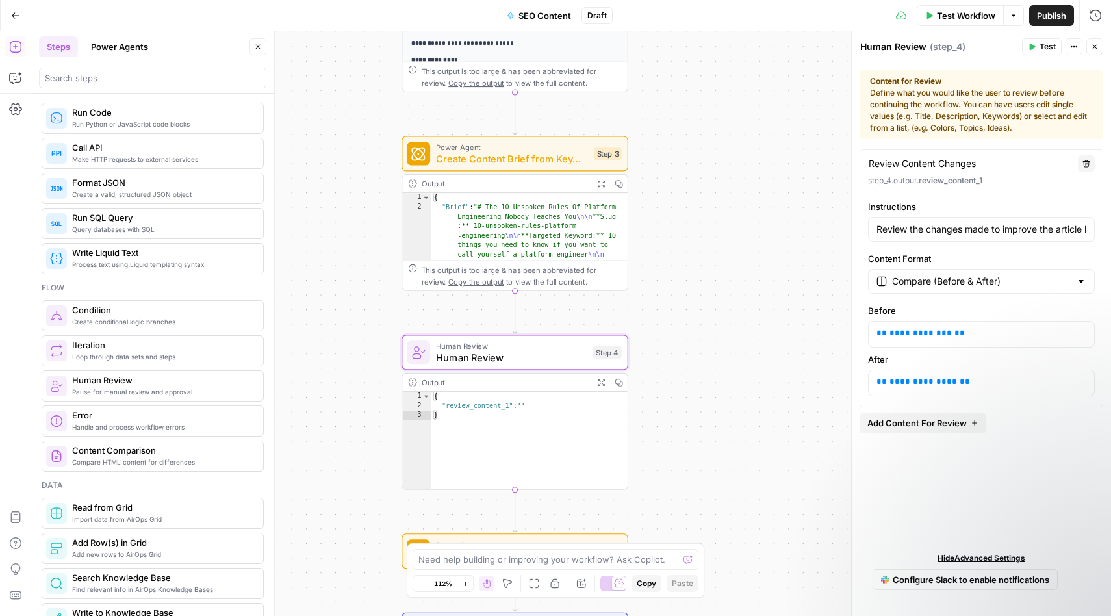
scroll to position [258, 0]
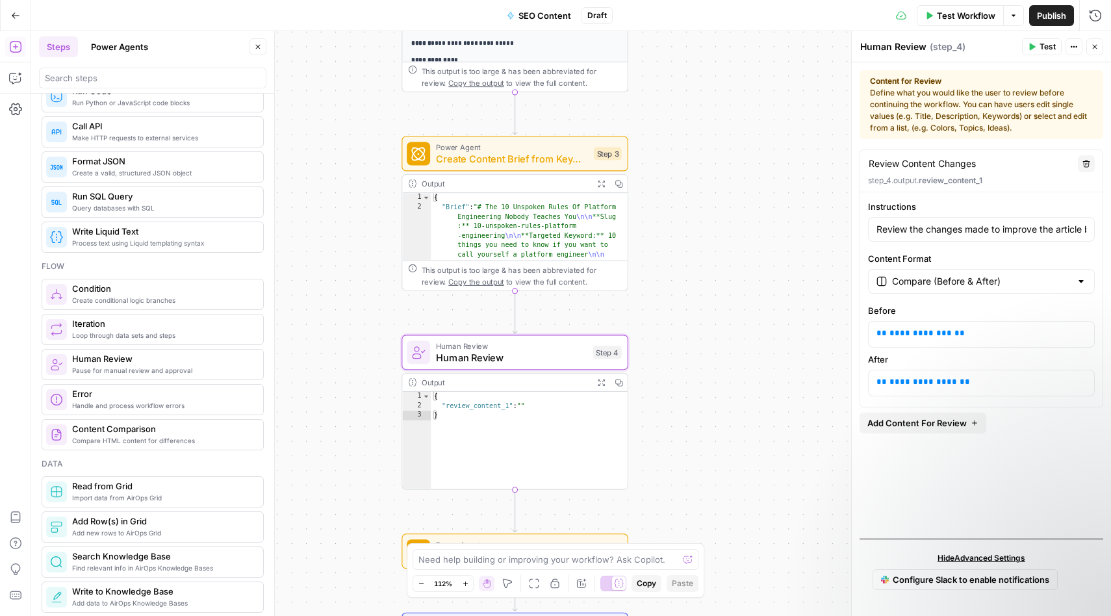
click at [345, 348] on div "Workflow Set Inputs Inputs Search Knowledge Base Search Articles Step 1 Output …" at bounding box center [571, 323] width 1080 height 585
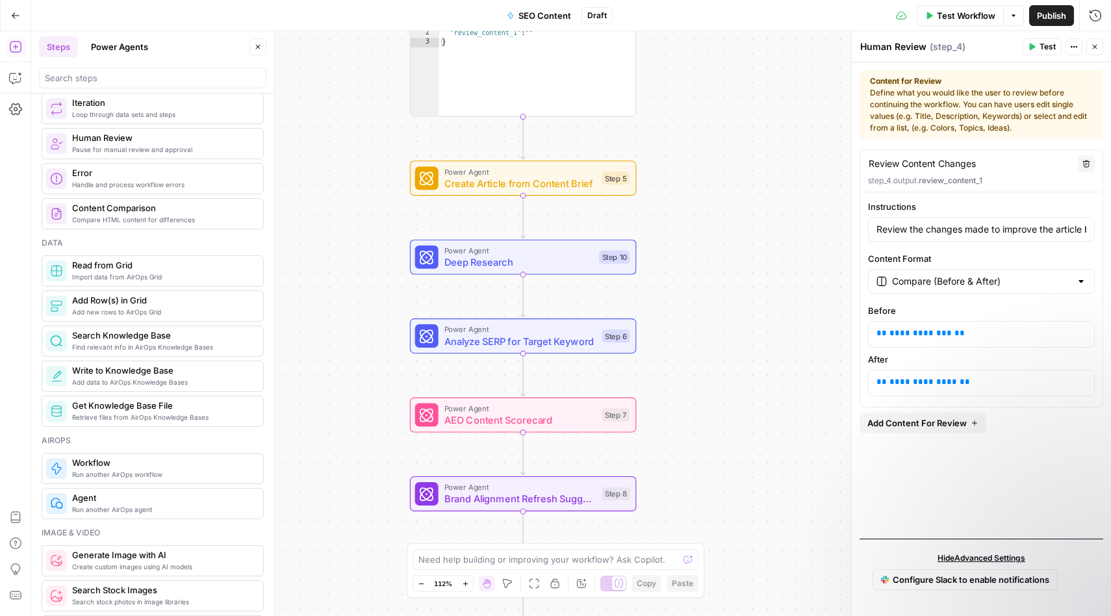
scroll to position [483, 0]
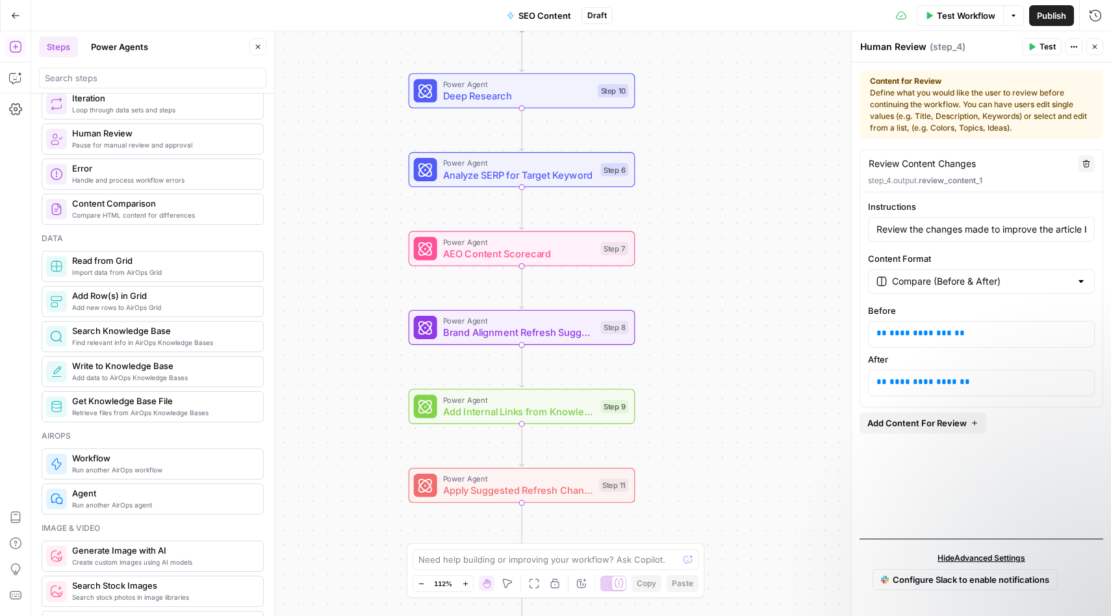
drag, startPoint x: 379, startPoint y: 436, endPoint x: 378, endPoint y: 270, distance: 166.3
click at [378, 270] on div "Workflow Set Inputs Inputs Search Knowledge Base Search Articles Step 1 Output …" at bounding box center [571, 323] width 1080 height 585
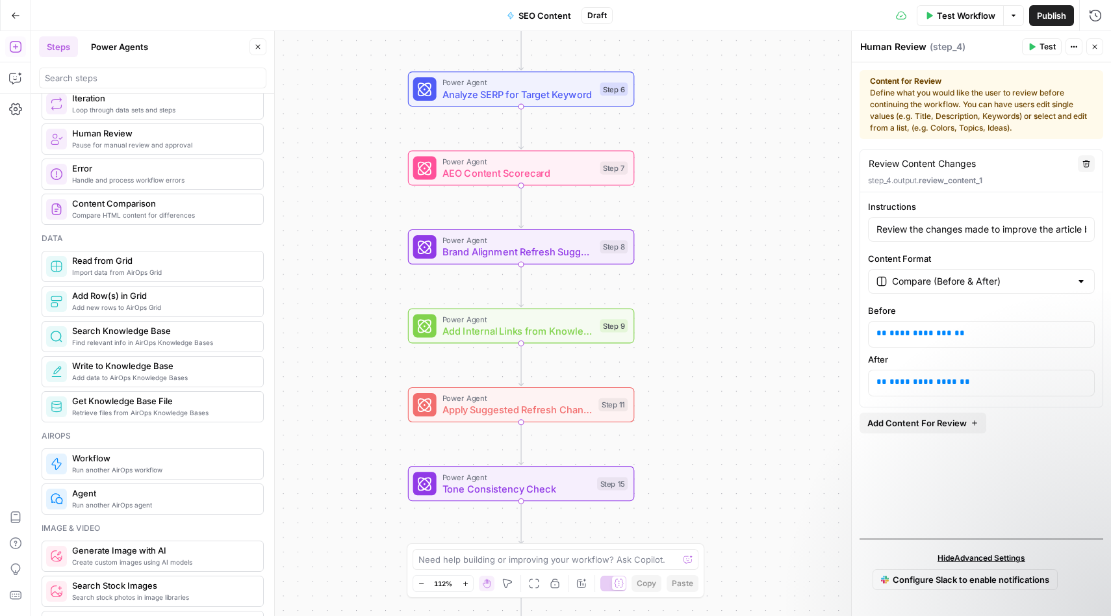
drag, startPoint x: 378, startPoint y: 270, endPoint x: 377, endPoint y: 189, distance: 80.6
click at [377, 189] on div "Workflow Set Inputs Inputs Search Knowledge Base Search Articles Step 1 Output …" at bounding box center [571, 323] width 1080 height 585
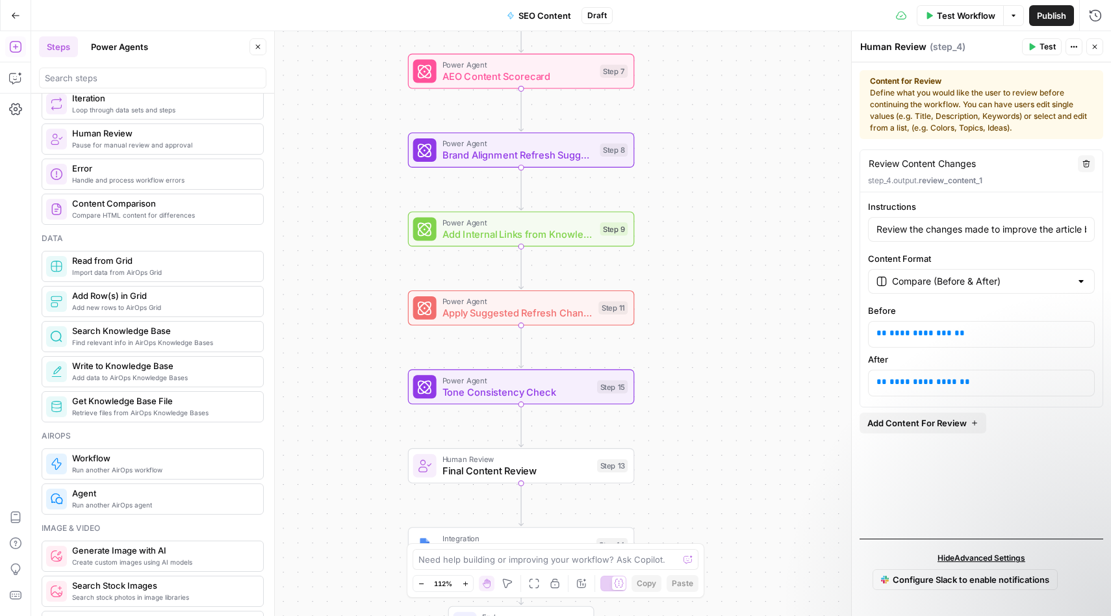
drag, startPoint x: 359, startPoint y: 383, endPoint x: 359, endPoint y: 286, distance: 96.8
click at [359, 286] on div "Workflow Set Inputs Inputs Search Knowledge Base Search Articles Step 1 Output …" at bounding box center [571, 323] width 1080 height 585
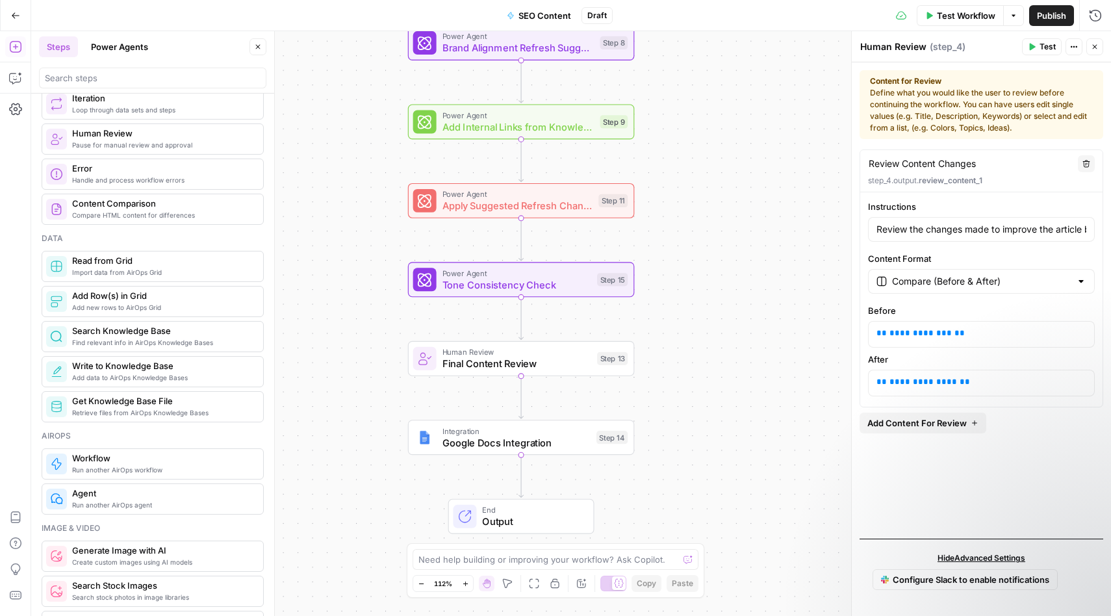
drag, startPoint x: 353, startPoint y: 344, endPoint x: 353, endPoint y: 237, distance: 107.2
click at [353, 237] on div "Workflow Set Inputs Inputs Search Knowledge Base Search Articles Step 1 Output …" at bounding box center [571, 323] width 1080 height 585
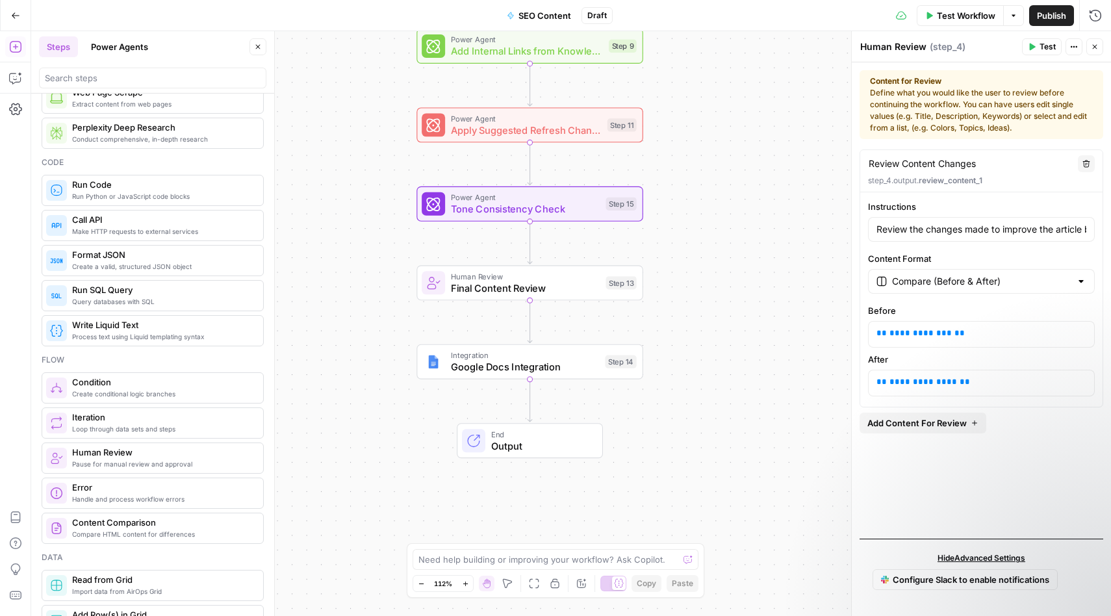
scroll to position [0, 0]
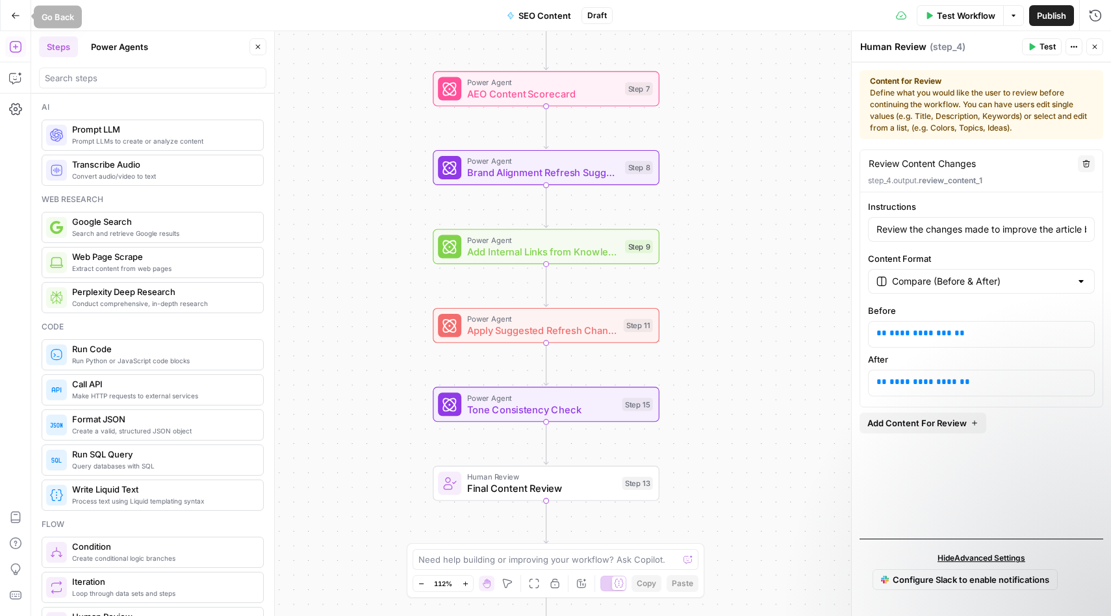
click at [15, 12] on icon "button" at bounding box center [15, 15] width 9 height 9
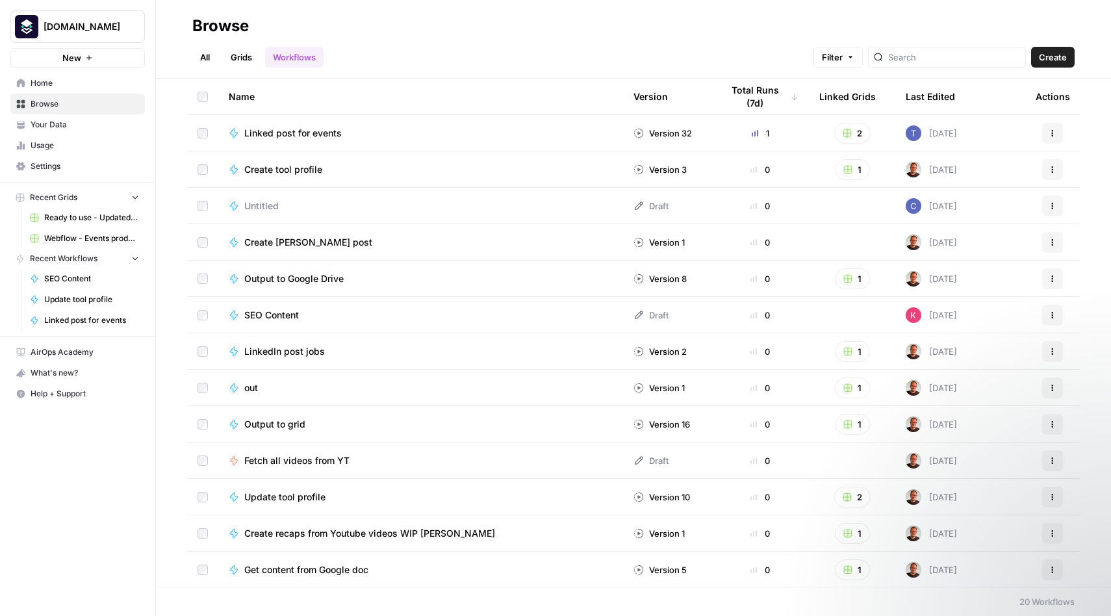
click at [932, 93] on div "Last Edited" at bounding box center [930, 97] width 49 height 36
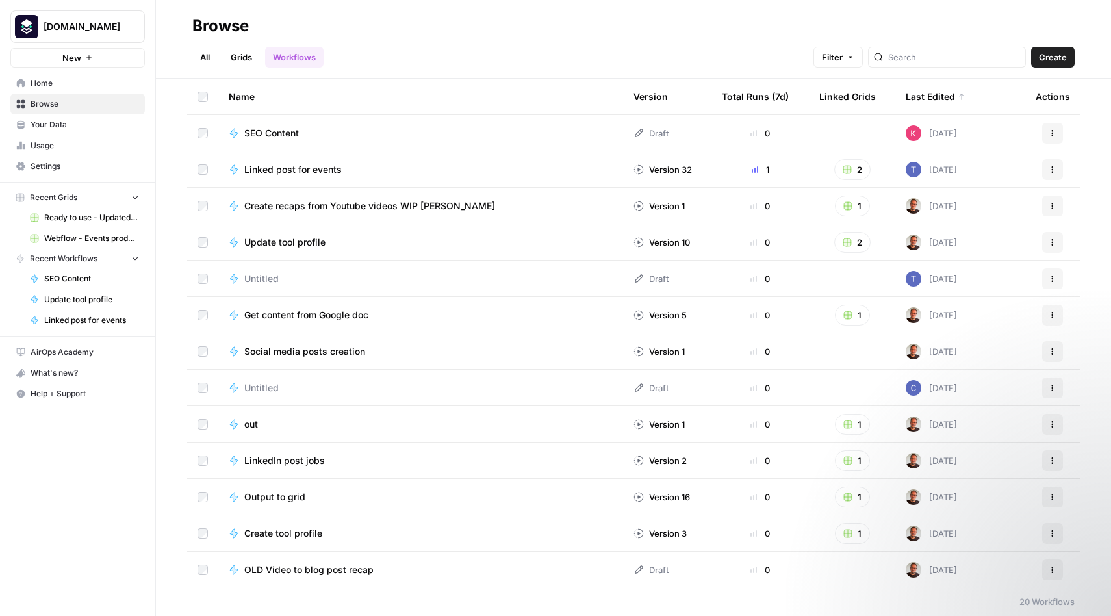
click at [260, 135] on span "SEO Content" at bounding box center [271, 133] width 55 height 13
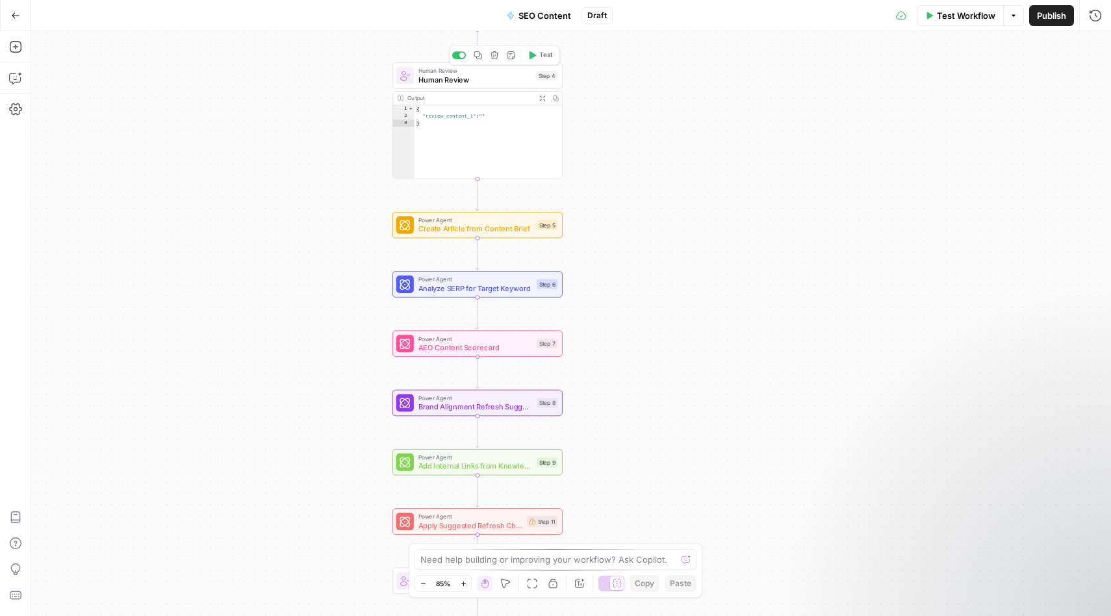
click at [504, 75] on span "Human Review" at bounding box center [475, 79] width 114 height 11
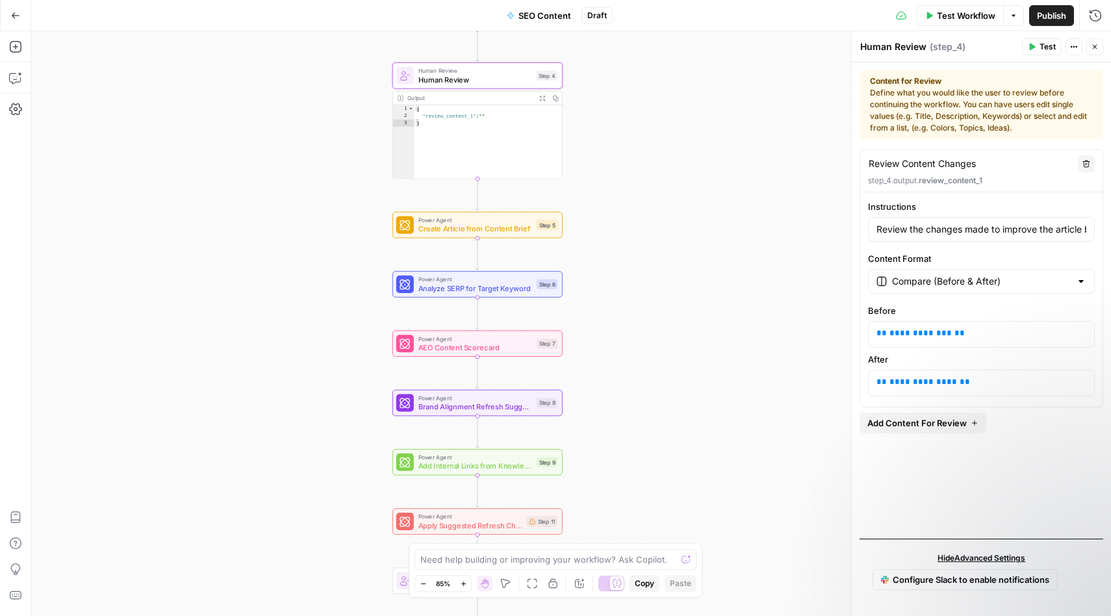
click at [1098, 48] on icon "button" at bounding box center [1095, 47] width 8 height 8
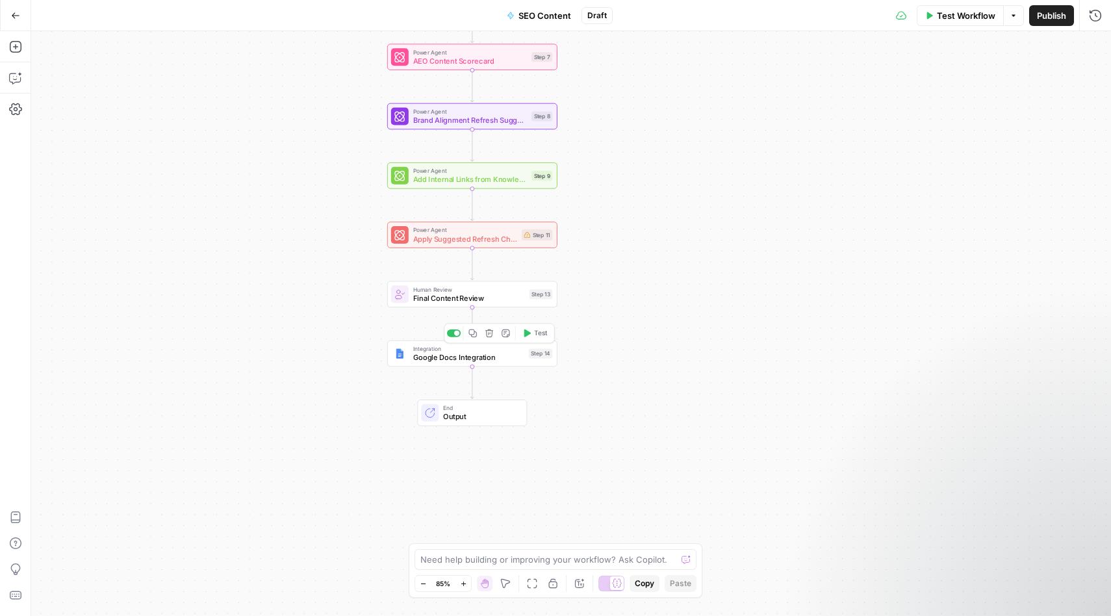
click at [494, 354] on span "Google Docs Integration" at bounding box center [469, 357] width 112 height 11
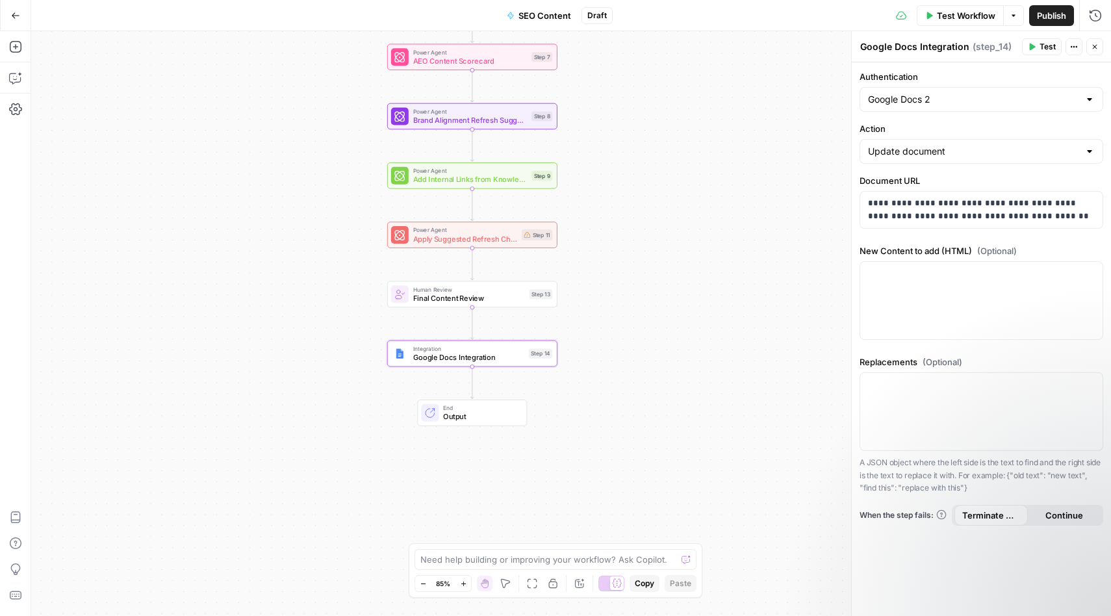
click at [697, 247] on div "Workflow Set Inputs Inputs Search Knowledge Base Search Articles Step 1 Output …" at bounding box center [571, 323] width 1080 height 585
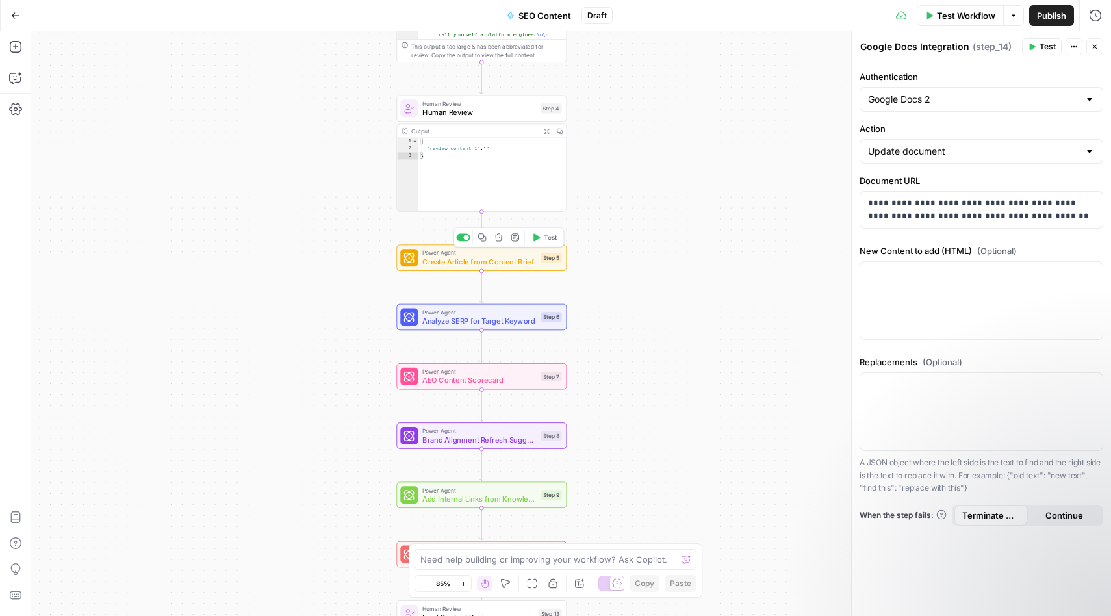
click at [454, 257] on span "Create Article from Content Brief" at bounding box center [479, 261] width 114 height 11
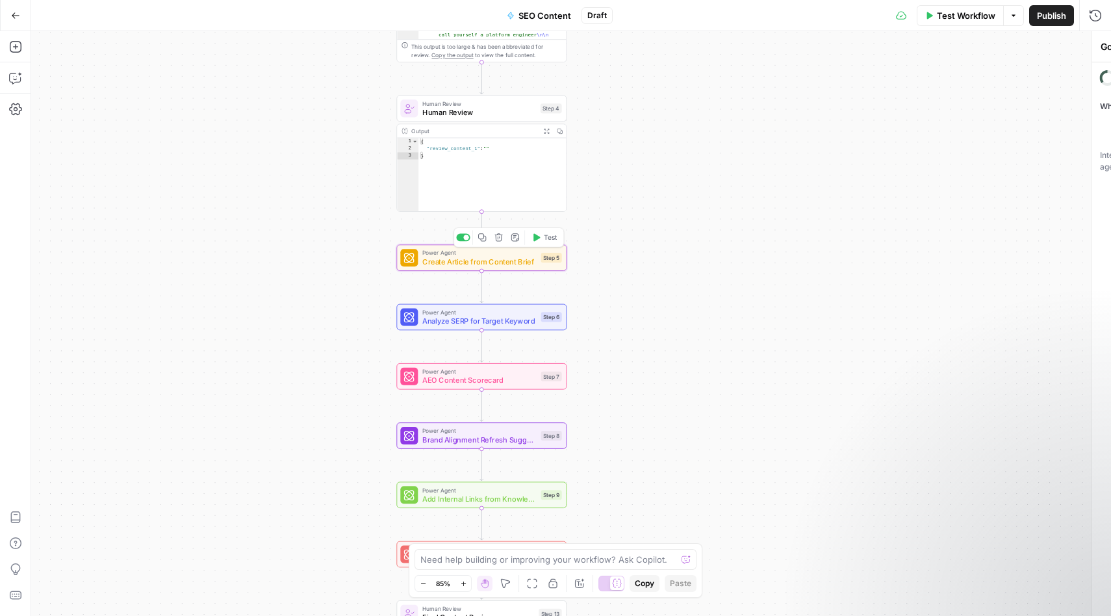
type textarea "Create Article from Content Brief"
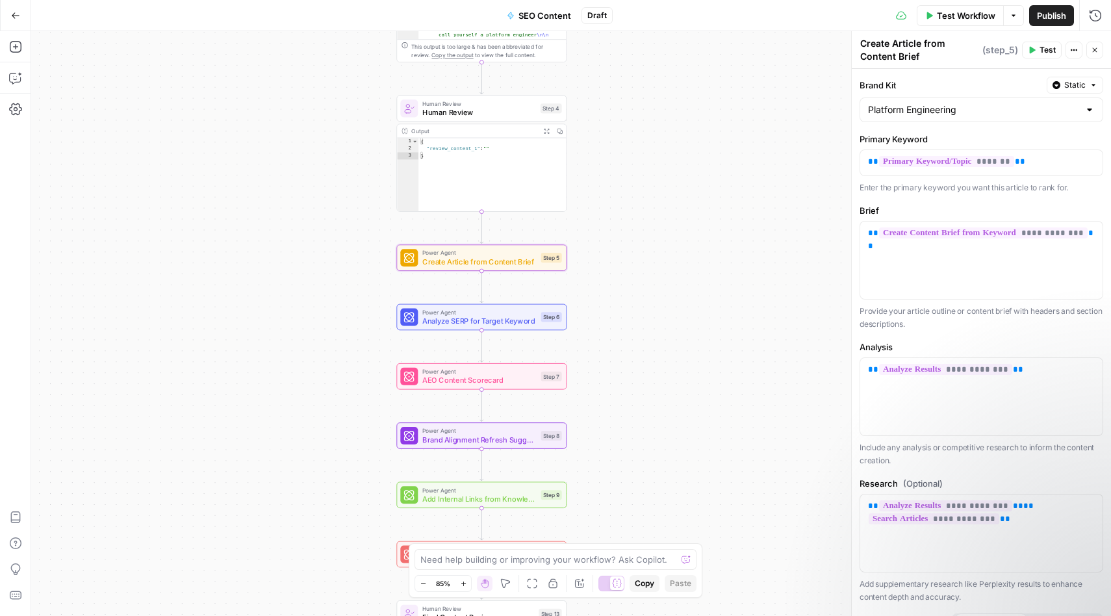
click at [212, 181] on div "Workflow Set Inputs Inputs Search Knowledge Base Search Articles Step 1 Output …" at bounding box center [571, 323] width 1080 height 585
click at [17, 49] on icon "button" at bounding box center [15, 46] width 13 height 13
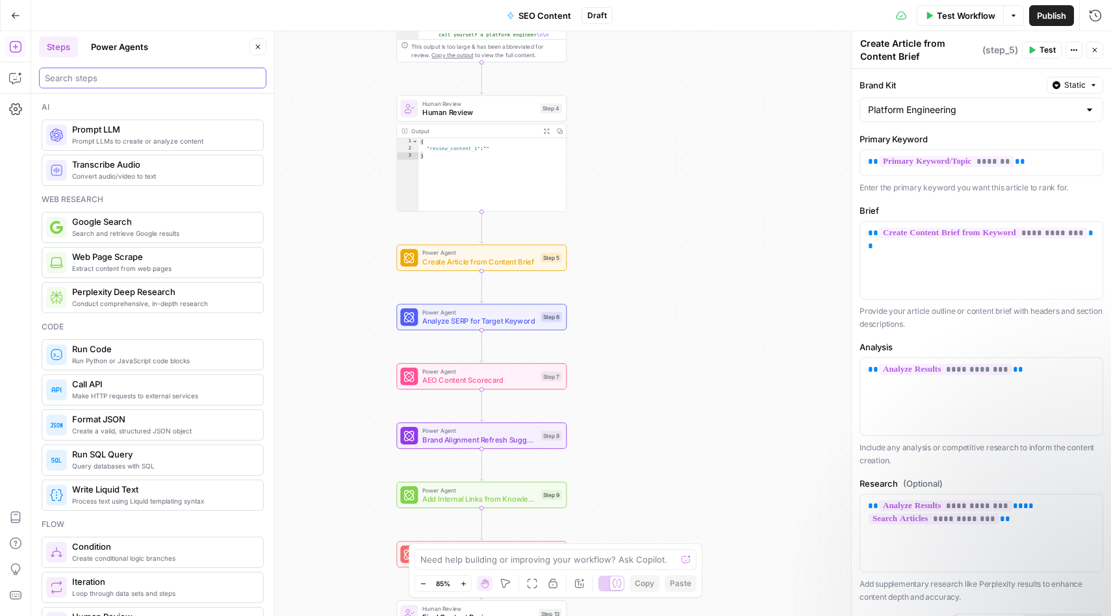
click at [88, 76] on input "search" at bounding box center [153, 77] width 216 height 13
click at [108, 52] on button "Power Agents" at bounding box center [119, 46] width 73 height 21
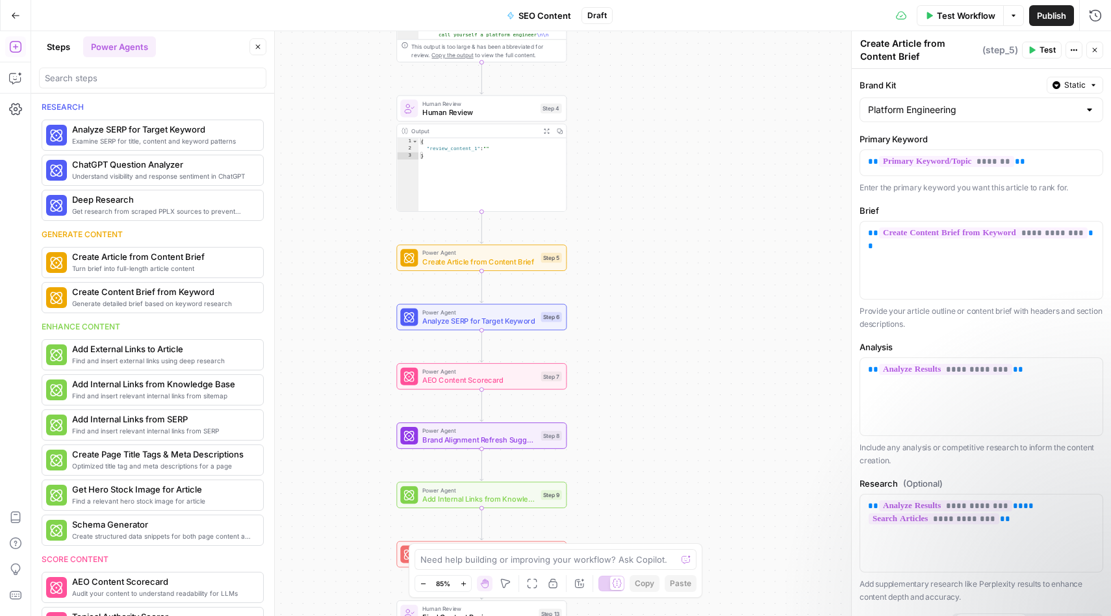
click at [256, 53] on button "Close" at bounding box center [258, 46] width 17 height 17
